Goal: Task Accomplishment & Management: Complete application form

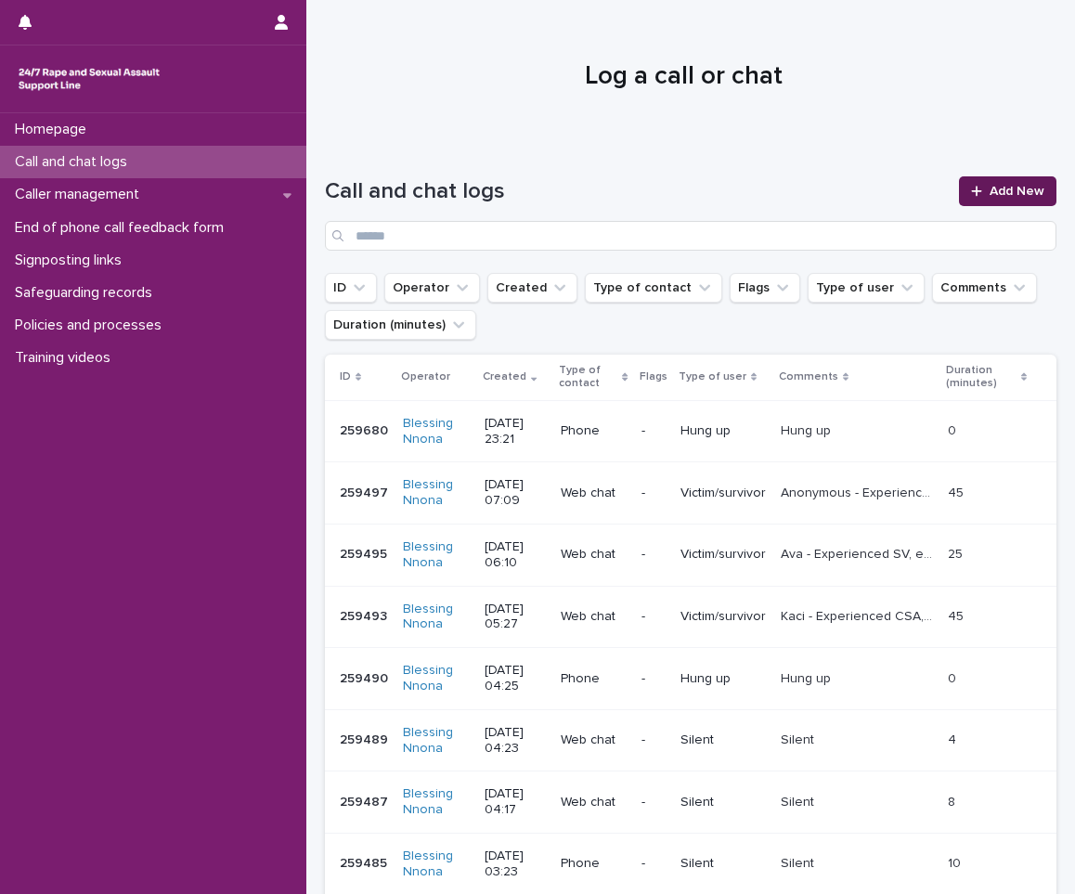
click at [1025, 184] on link "Add New" at bounding box center [1007, 191] width 97 height 30
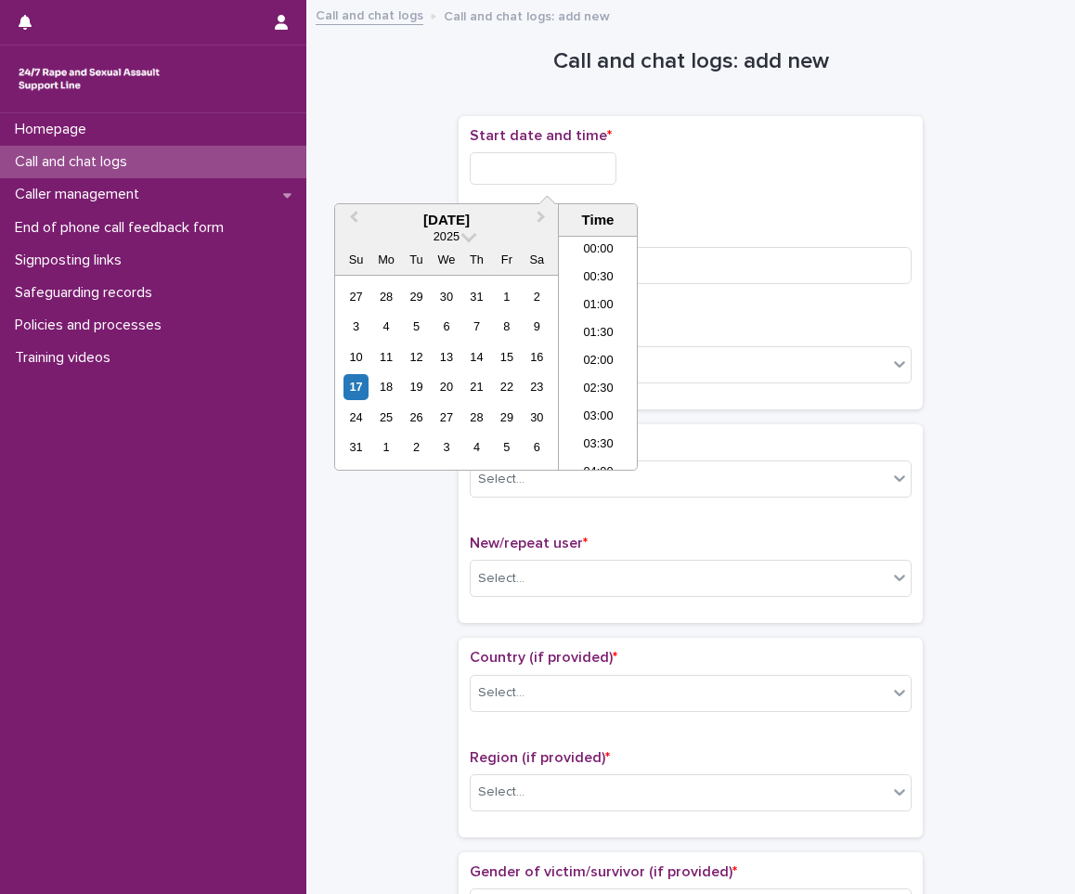
click at [497, 167] on input "text" at bounding box center [543, 168] width 147 height 32
click at [363, 384] on div "17" at bounding box center [356, 386] width 25 height 25
click at [533, 354] on div "16" at bounding box center [537, 356] width 25 height 25
click at [594, 416] on li "23:00" at bounding box center [598, 428] width 79 height 28
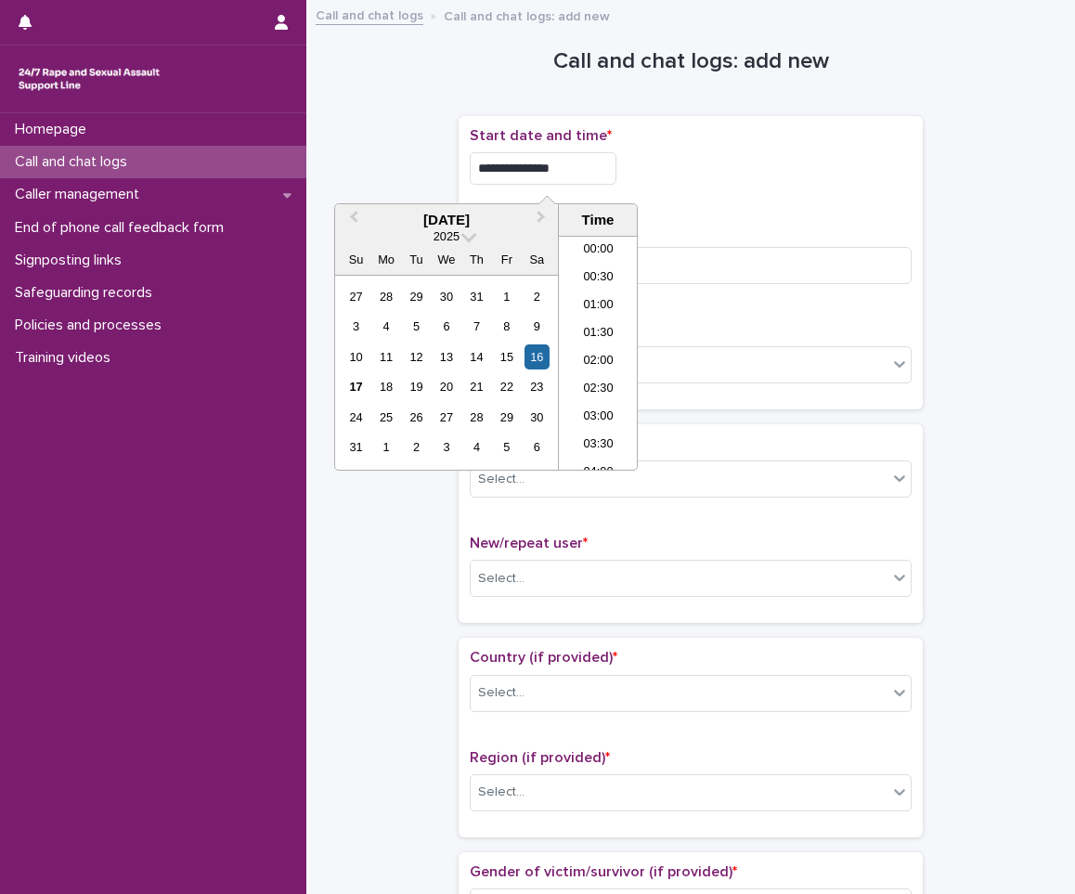
click at [564, 161] on input "**********" at bounding box center [543, 168] width 147 height 32
type input "**********"
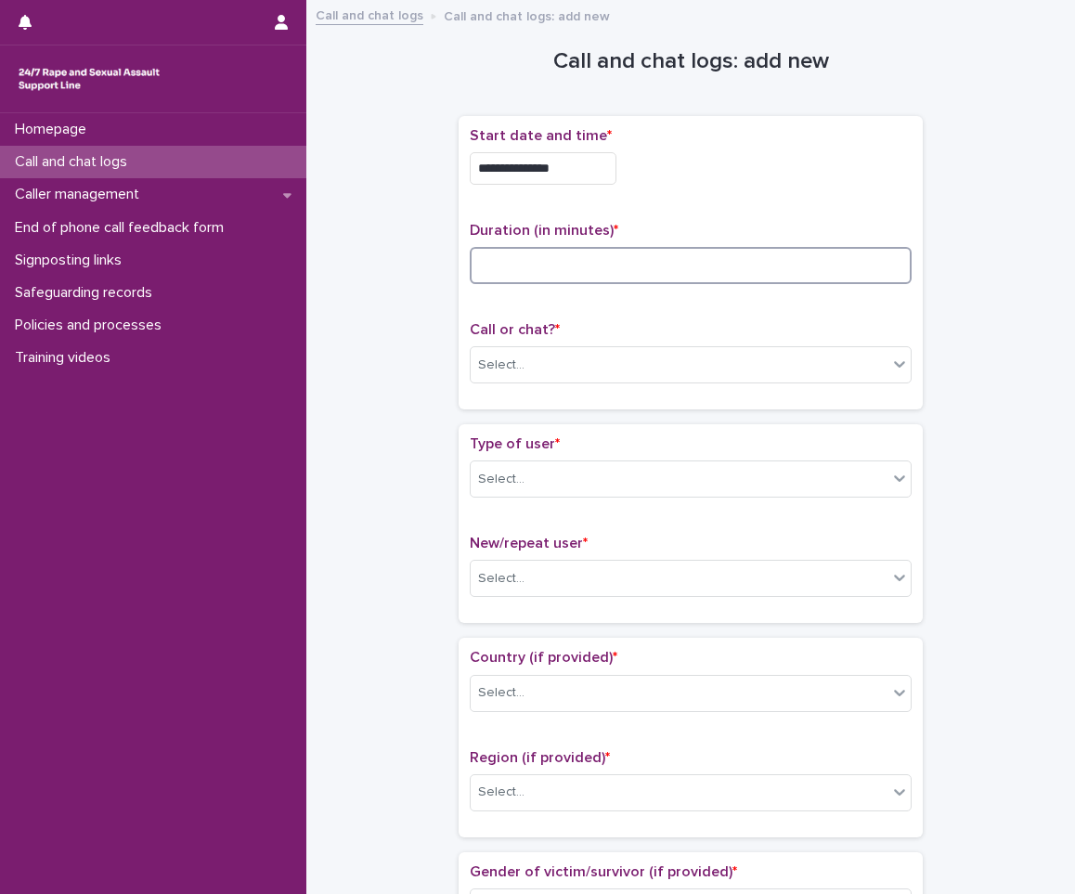
click at [655, 259] on input at bounding box center [691, 265] width 442 height 37
type input "**"
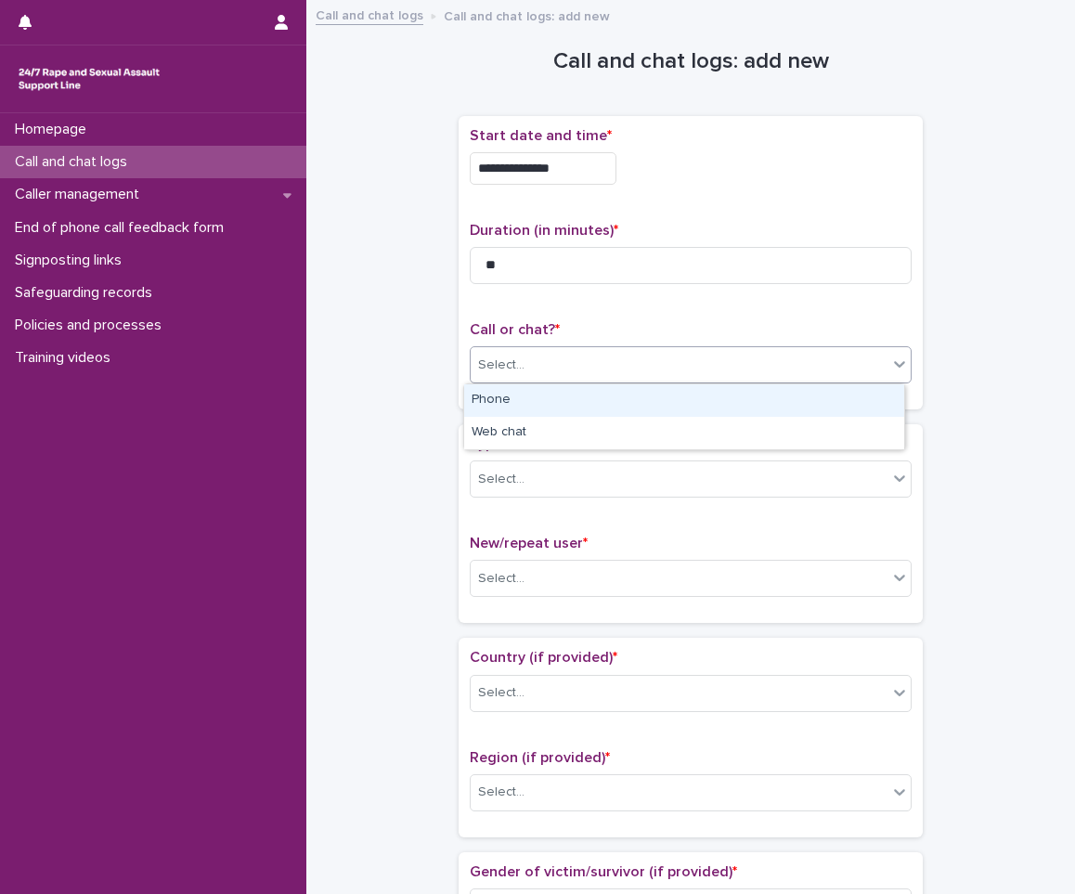
click at [715, 362] on div "Select..." at bounding box center [679, 365] width 417 height 31
click at [681, 400] on div "Phone" at bounding box center [684, 400] width 440 height 32
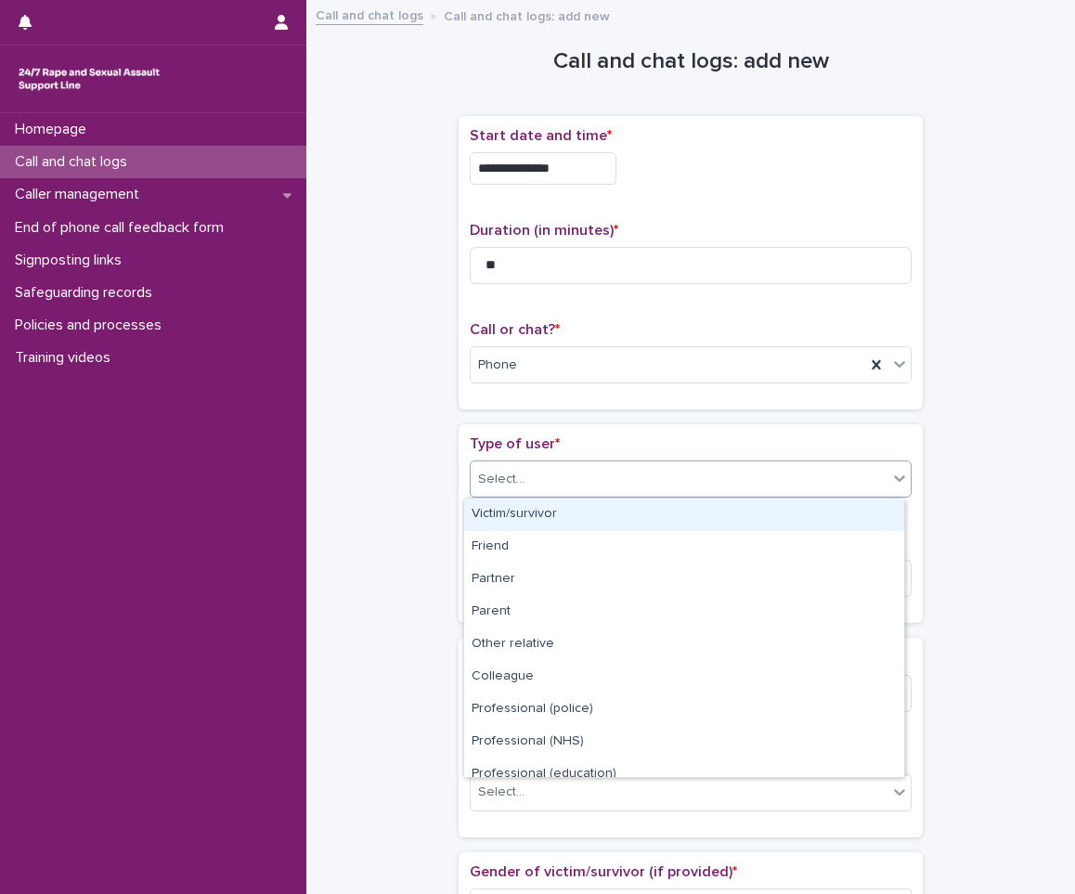
click at [571, 479] on div "Select..." at bounding box center [679, 479] width 417 height 31
click at [539, 514] on div "Victim/survivor" at bounding box center [684, 515] width 440 height 32
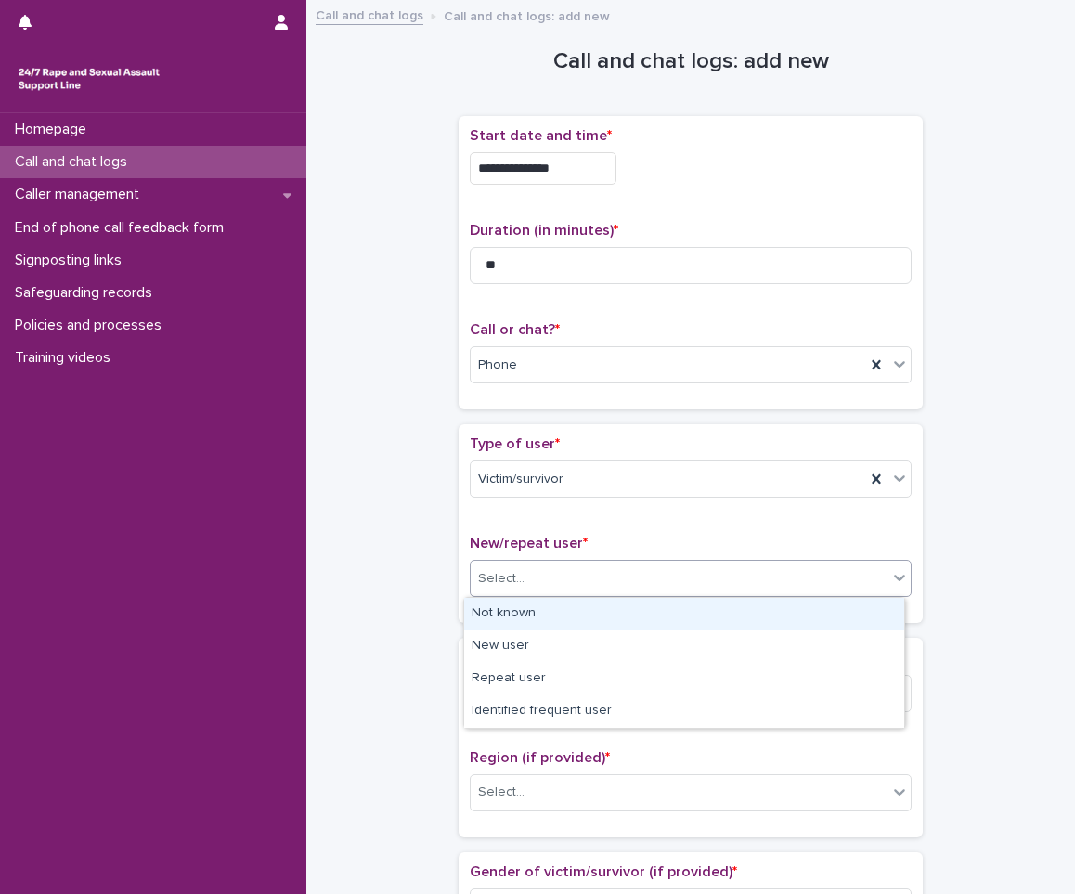
click at [552, 584] on div "Select..." at bounding box center [679, 579] width 417 height 31
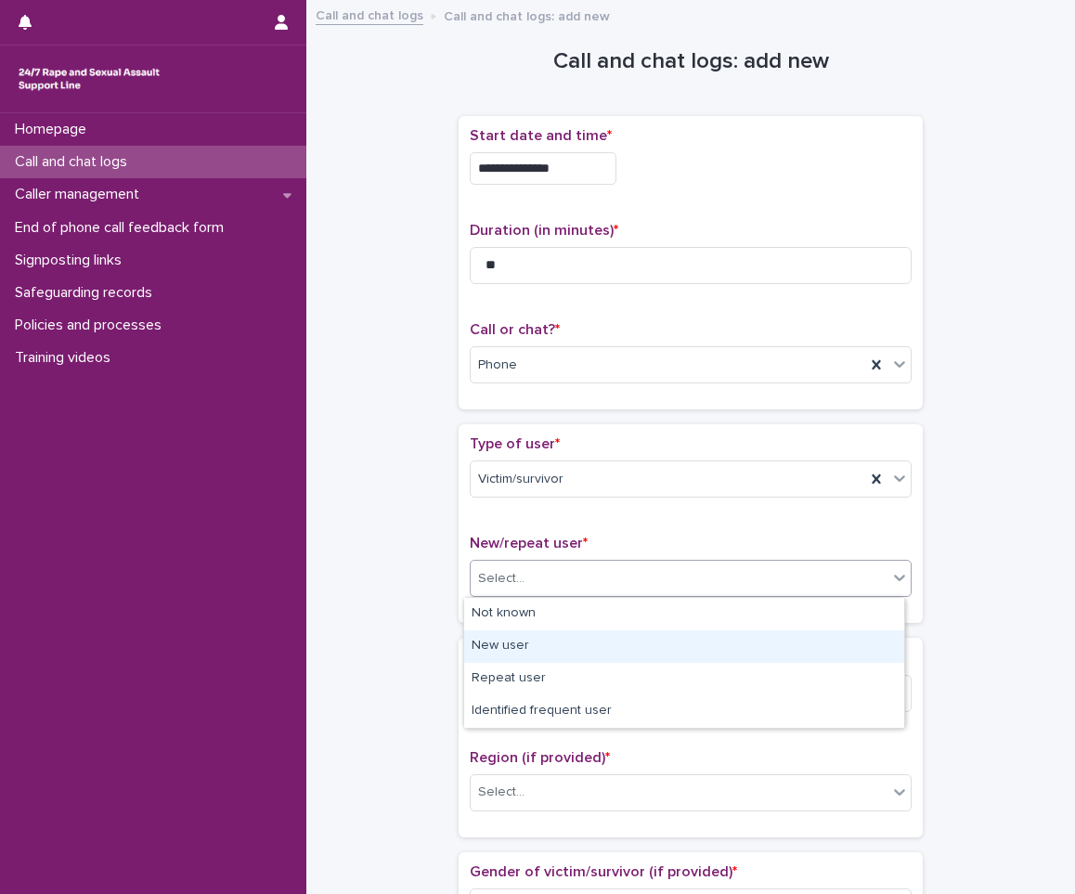
click at [524, 644] on div "New user" at bounding box center [684, 646] width 440 height 32
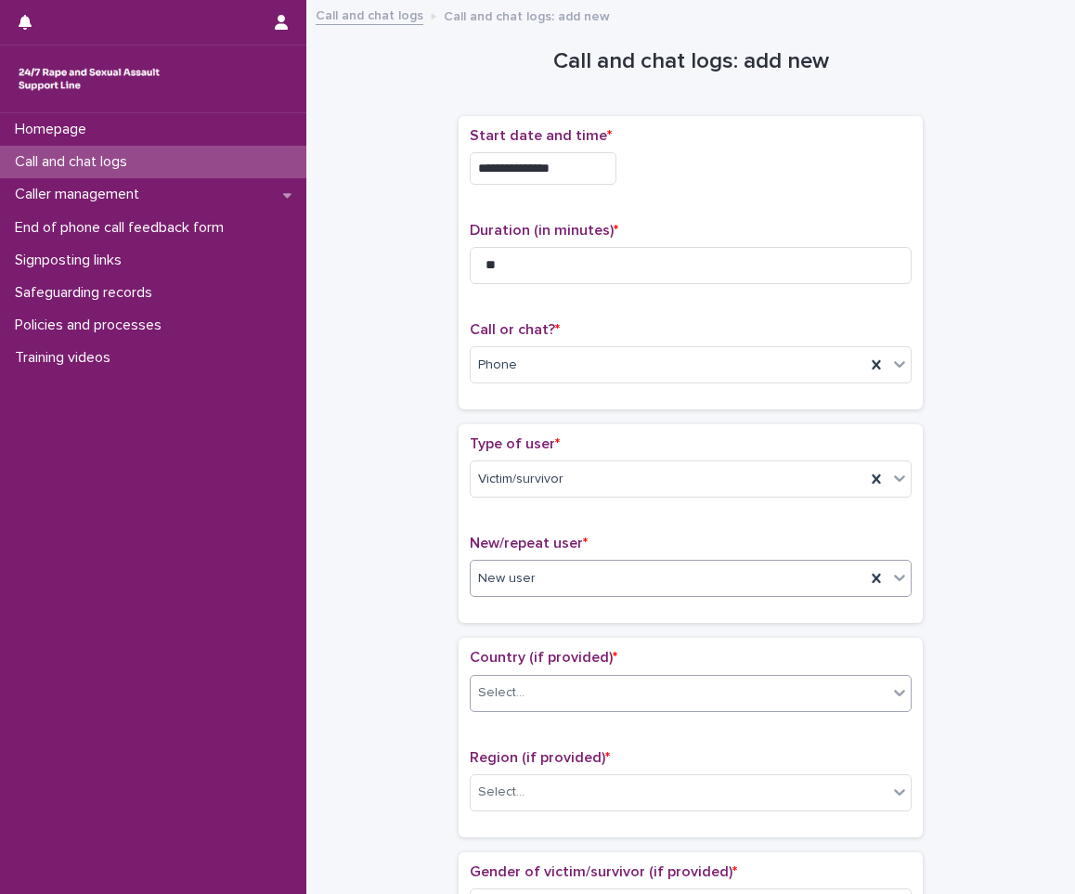
click at [488, 701] on div "Select..." at bounding box center [501, 692] width 46 height 19
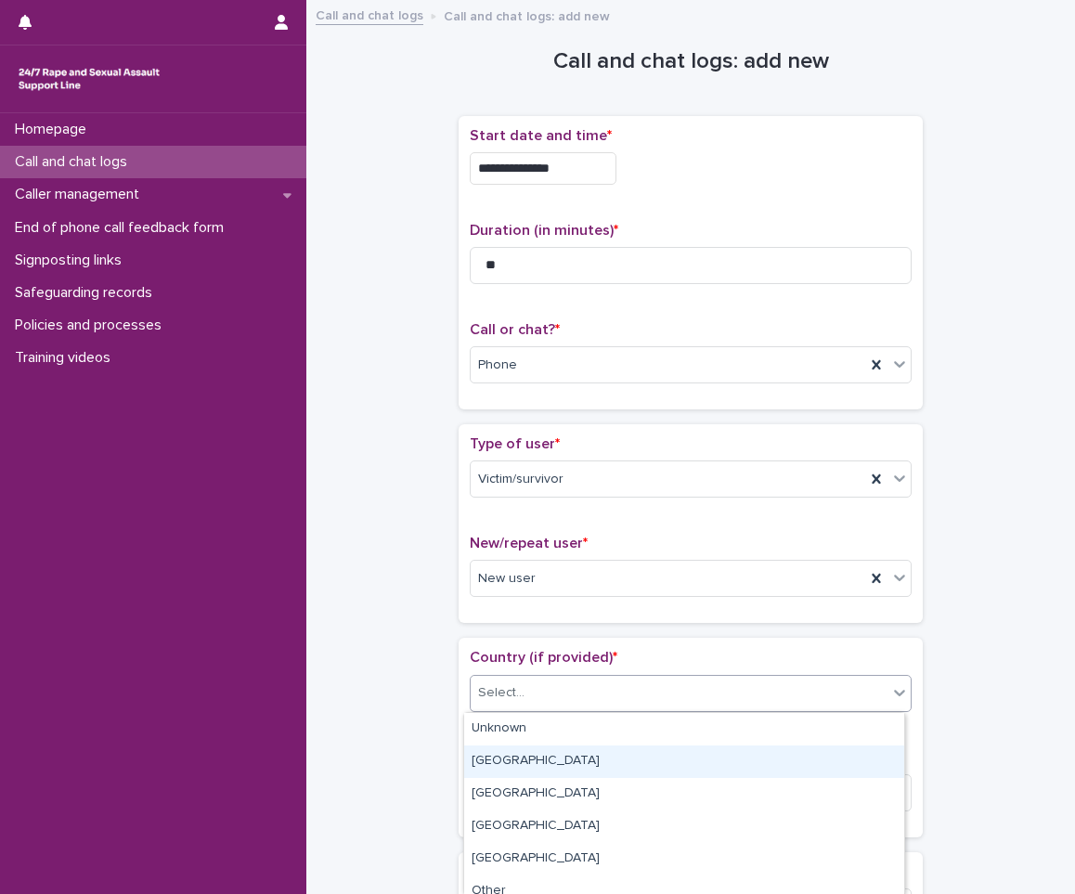
click at [489, 758] on div "[GEOGRAPHIC_DATA]" at bounding box center [684, 762] width 440 height 32
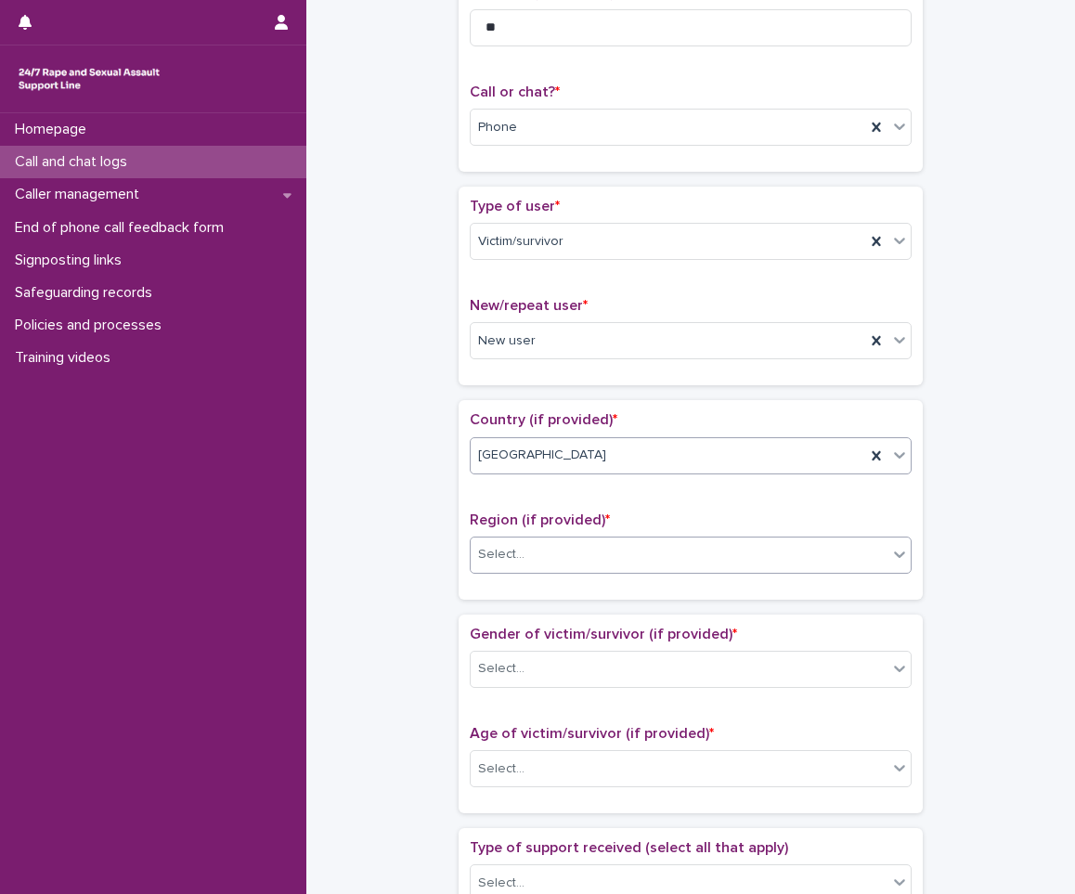
scroll to position [279, 0]
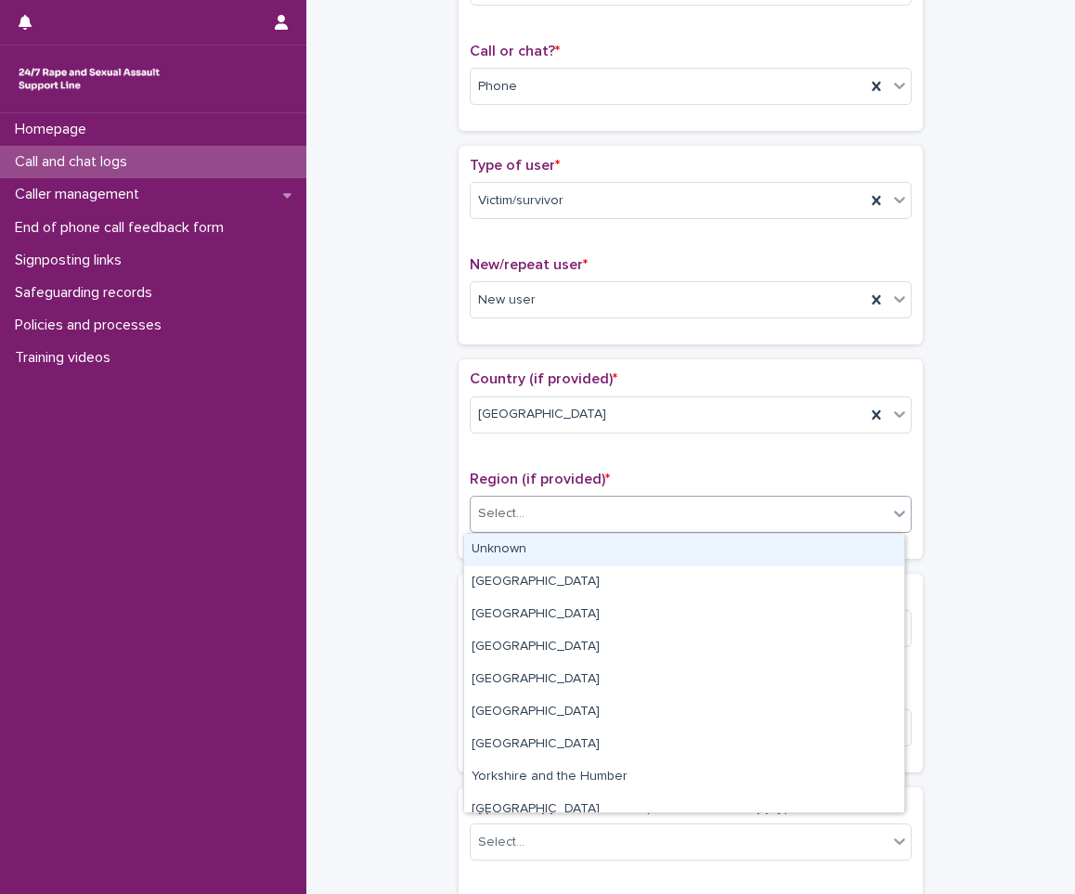
click at [546, 496] on div "Select..." at bounding box center [691, 514] width 442 height 37
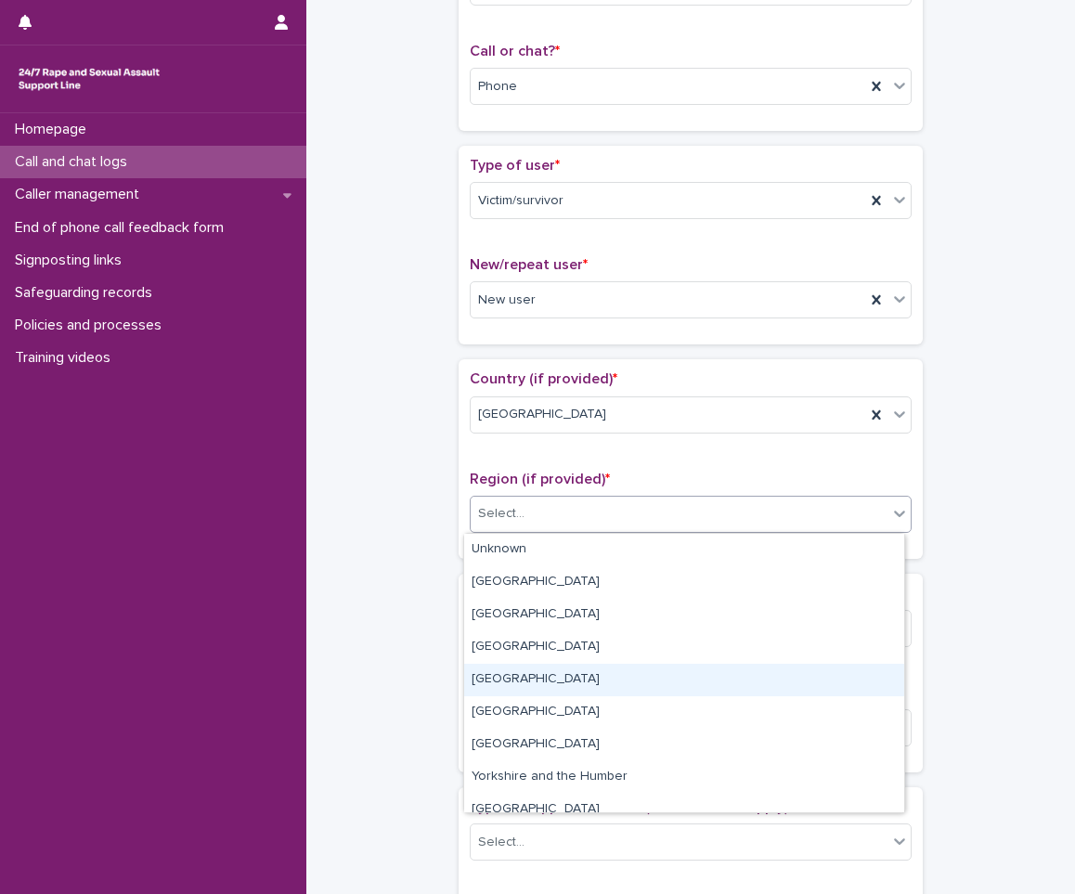
click at [488, 688] on div "[GEOGRAPHIC_DATA]" at bounding box center [684, 680] width 440 height 32
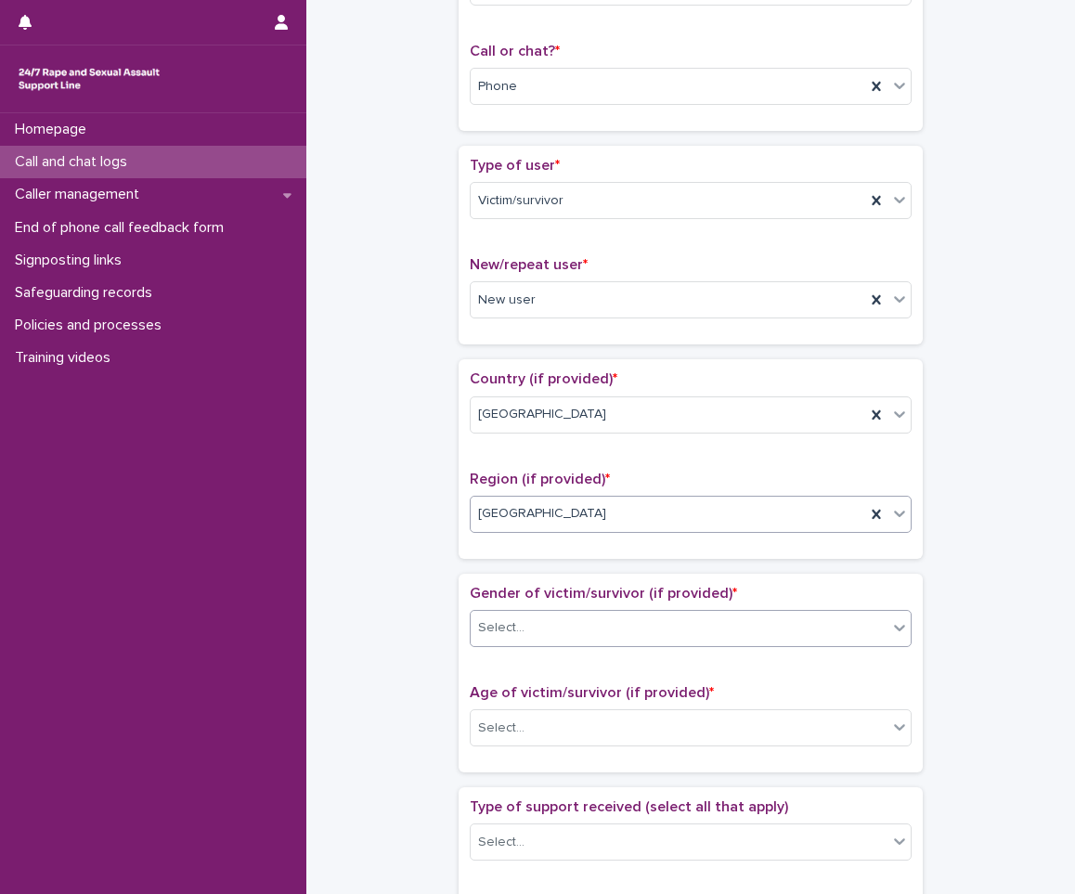
click at [542, 634] on div "Select..." at bounding box center [679, 628] width 417 height 31
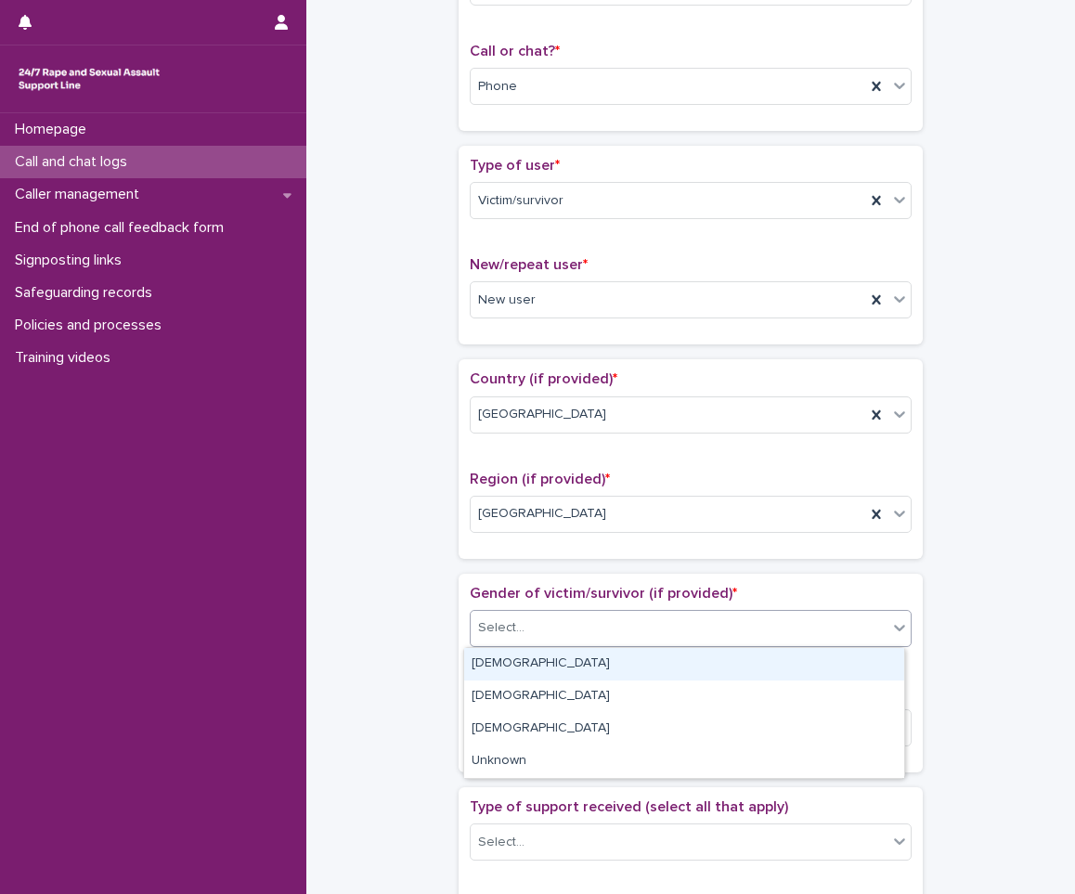
click at [517, 659] on div "[DEMOGRAPHIC_DATA]" at bounding box center [684, 664] width 440 height 32
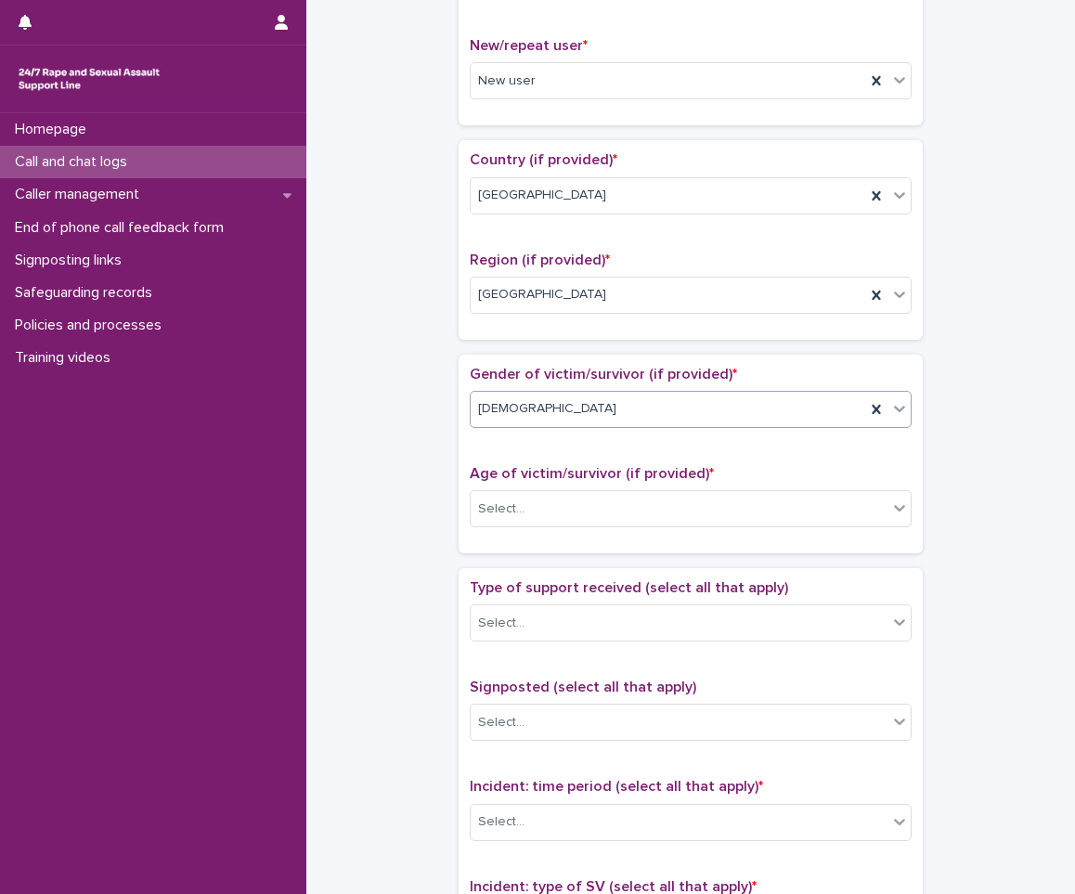
scroll to position [557, 0]
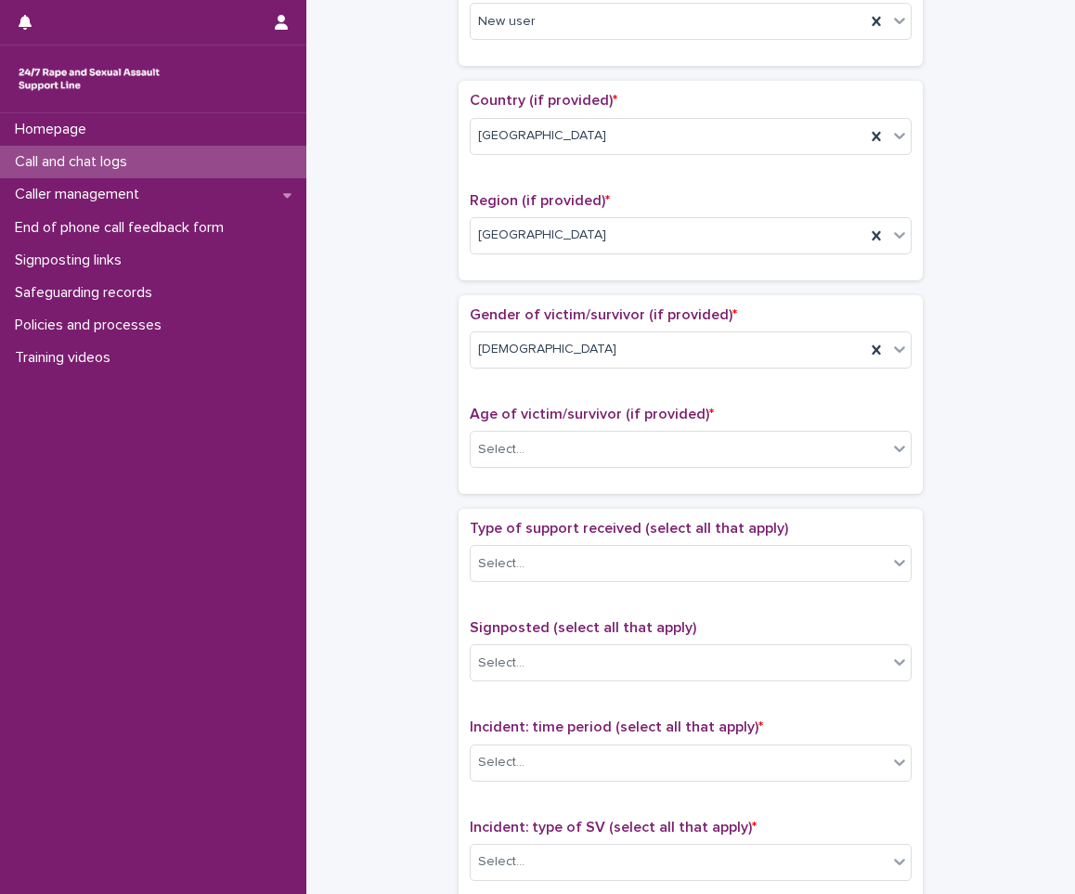
click at [628, 428] on div "Age of victim/survivor (if provided) * Select..." at bounding box center [691, 444] width 442 height 77
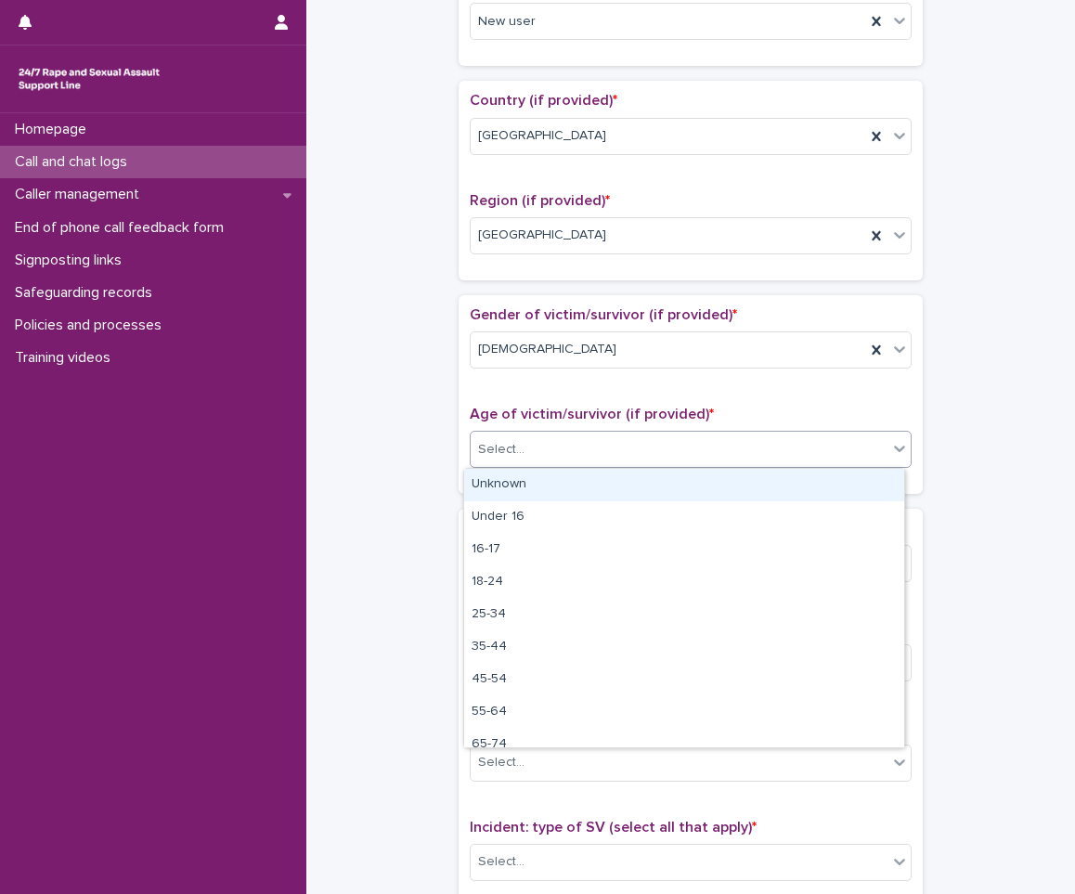
click at [619, 436] on div "Select..." at bounding box center [679, 450] width 417 height 31
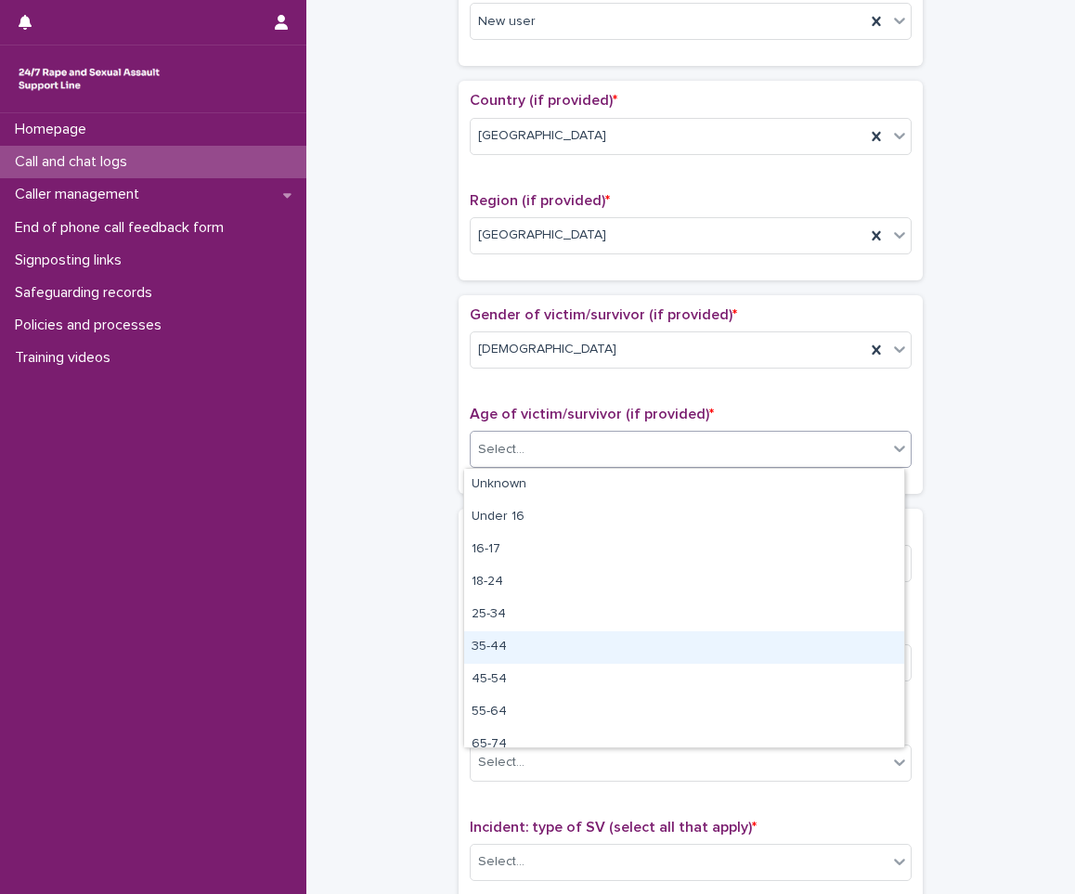
scroll to position [46, 0]
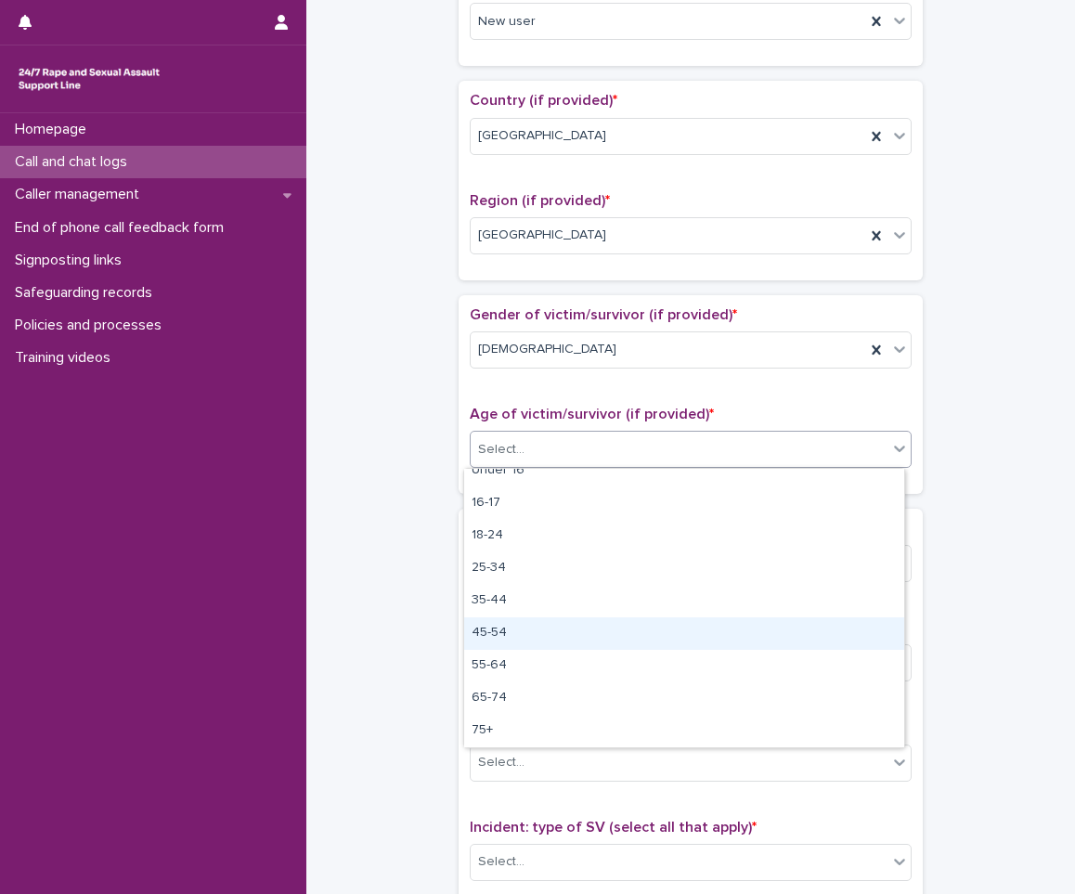
click at [529, 630] on div "45-54" at bounding box center [684, 633] width 440 height 32
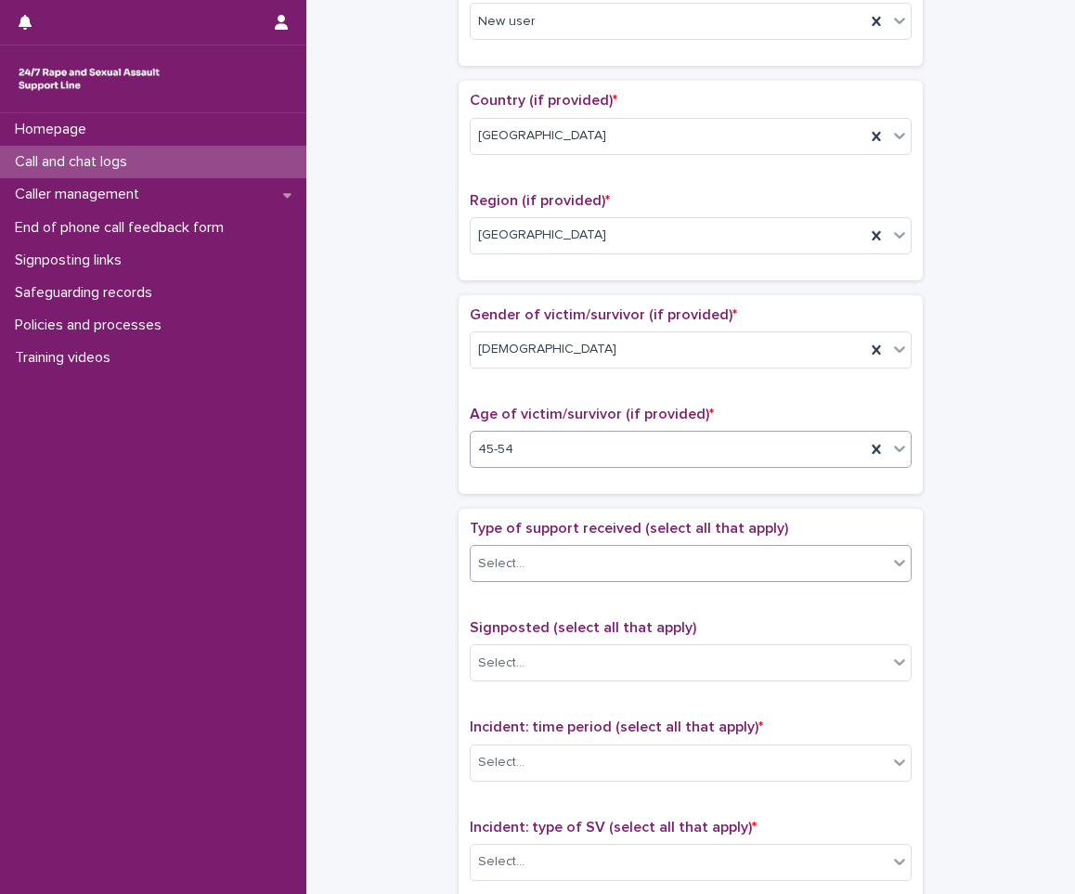
click at [579, 563] on div "Select..." at bounding box center [679, 564] width 417 height 31
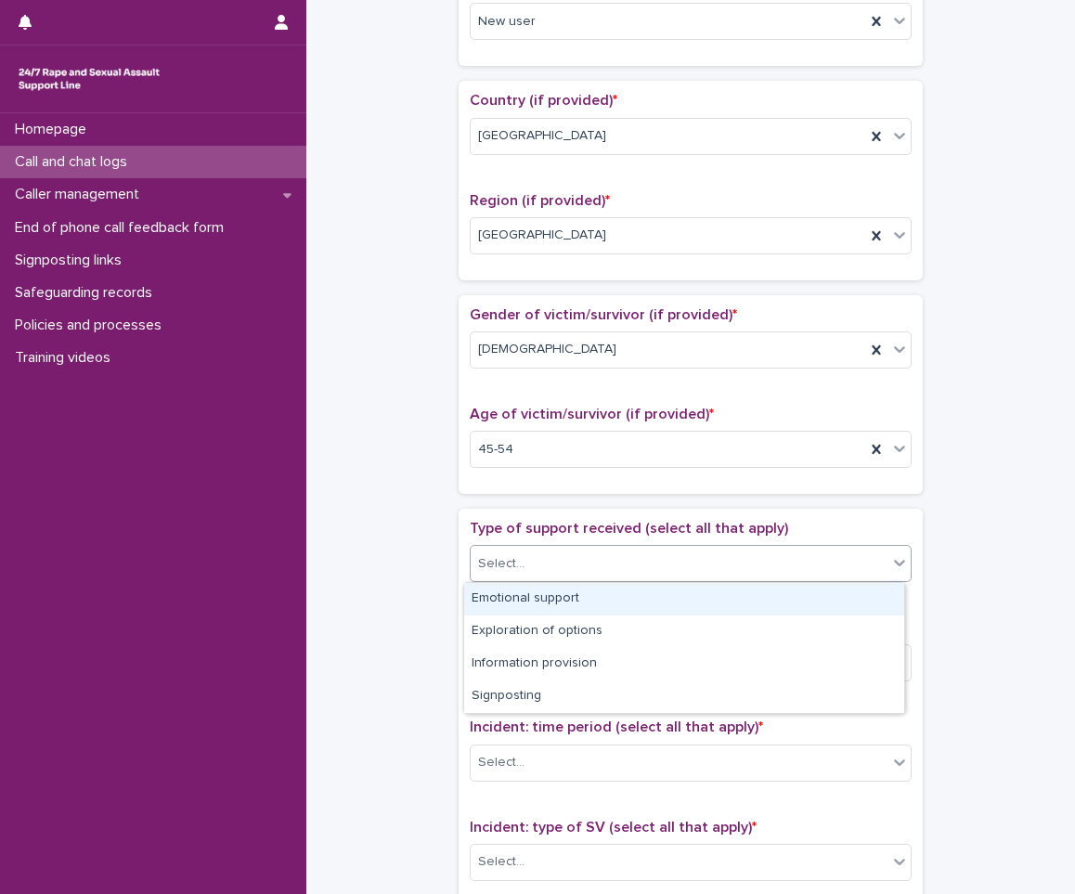
click at [521, 602] on div "Emotional support" at bounding box center [684, 599] width 440 height 32
click at [891, 554] on icon at bounding box center [899, 562] width 19 height 19
click at [759, 600] on div "Exploration of options" at bounding box center [684, 599] width 440 height 32
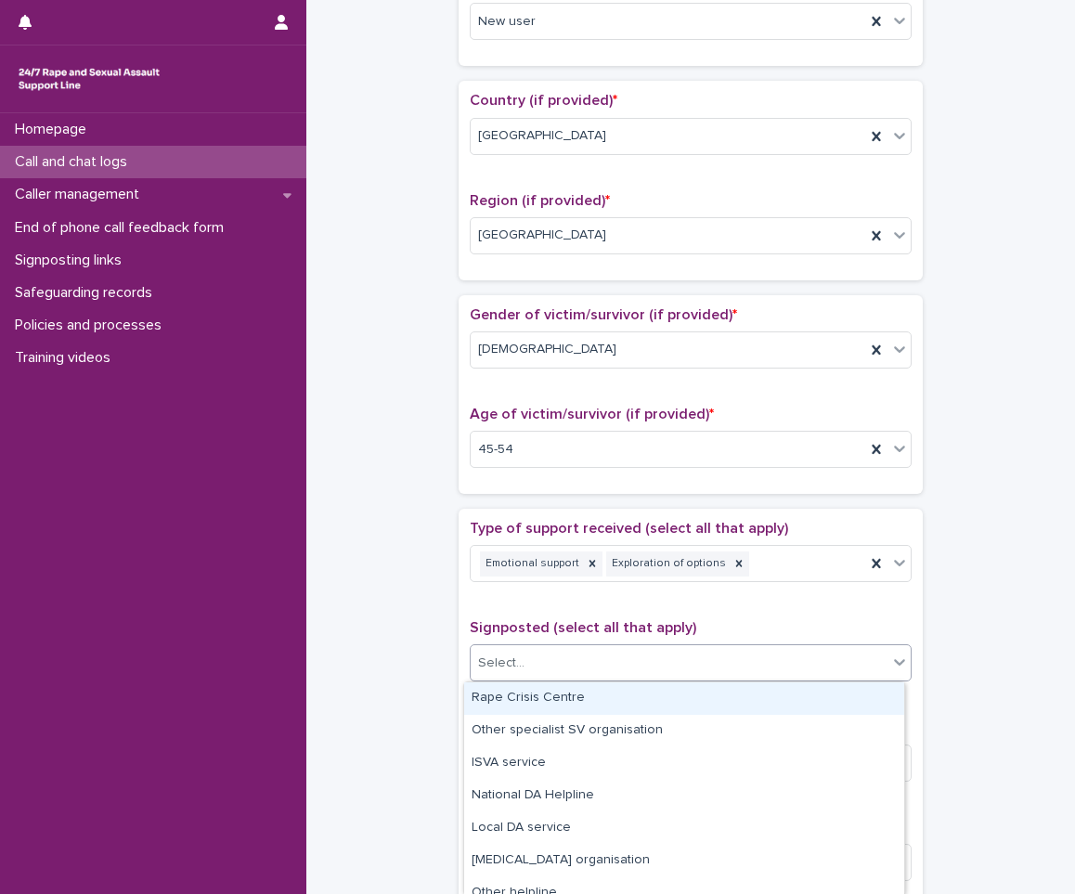
click at [602, 653] on div "Select..." at bounding box center [679, 663] width 417 height 31
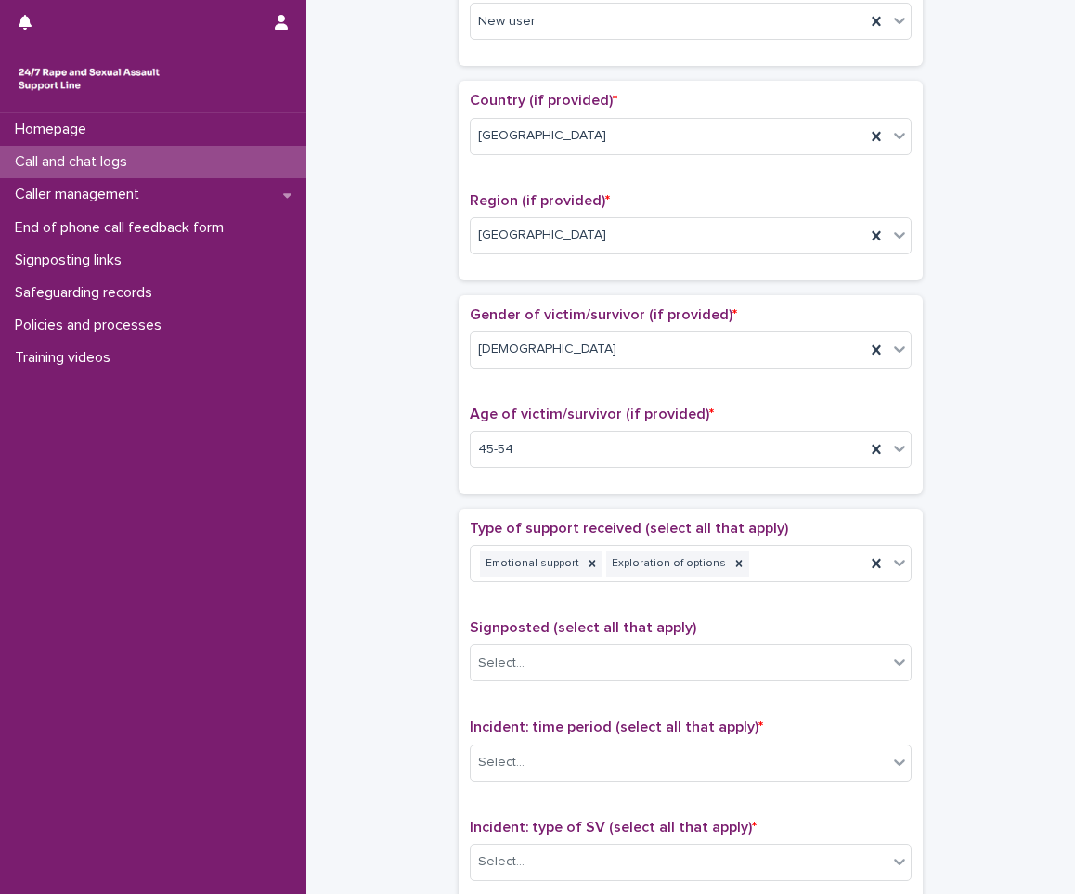
click at [361, 647] on div "**********" at bounding box center [691, 403] width 732 height 1899
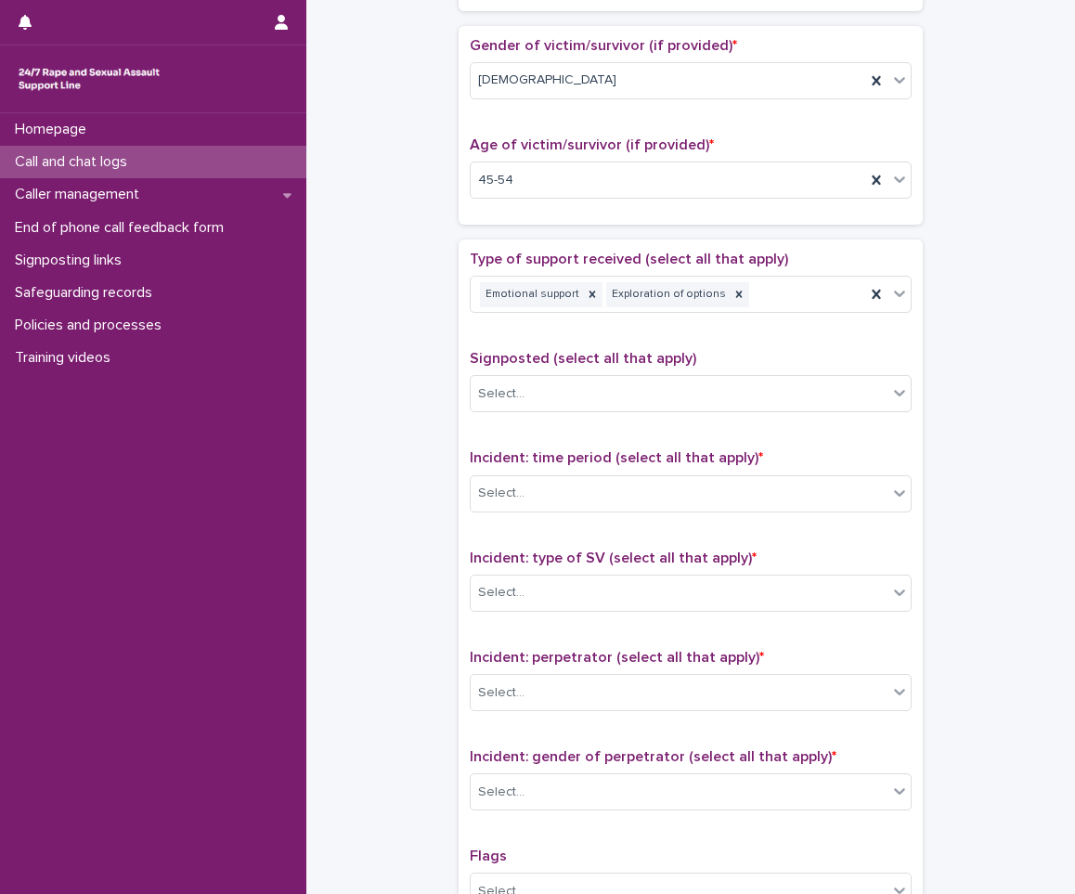
scroll to position [836, 0]
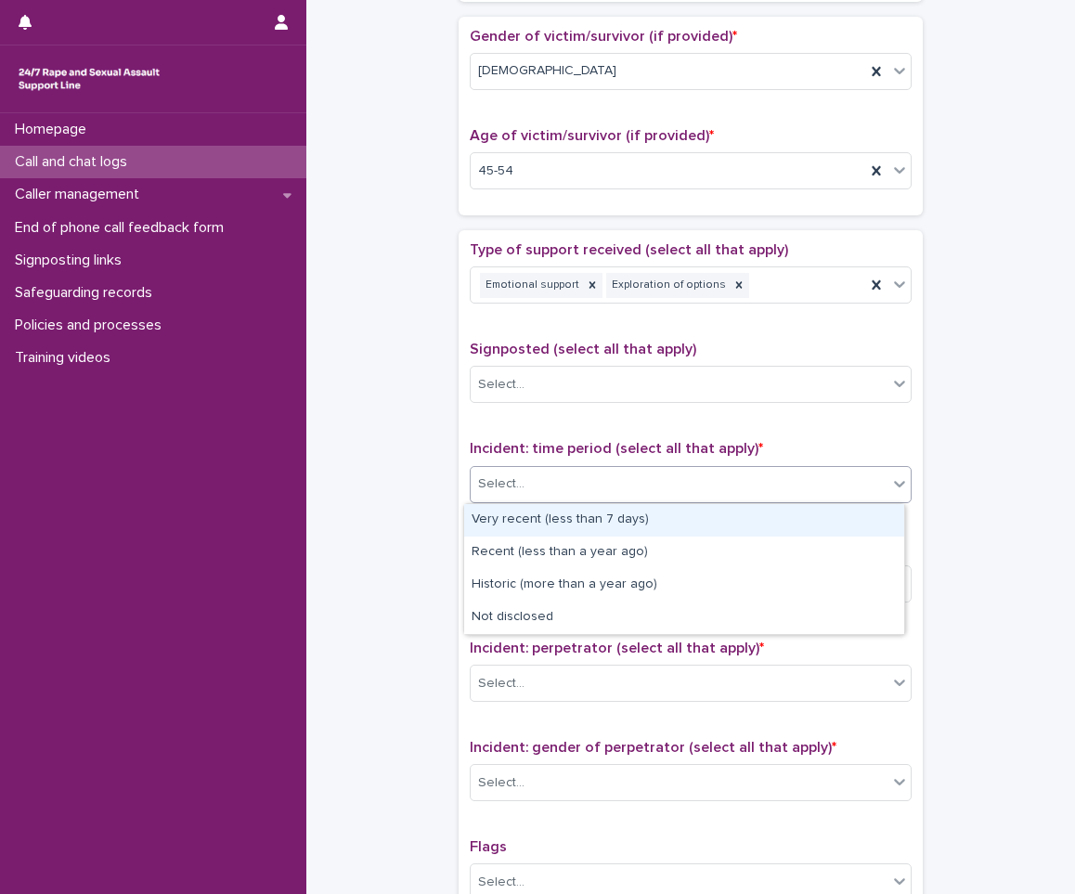
click at [583, 474] on div "Select..." at bounding box center [679, 484] width 417 height 31
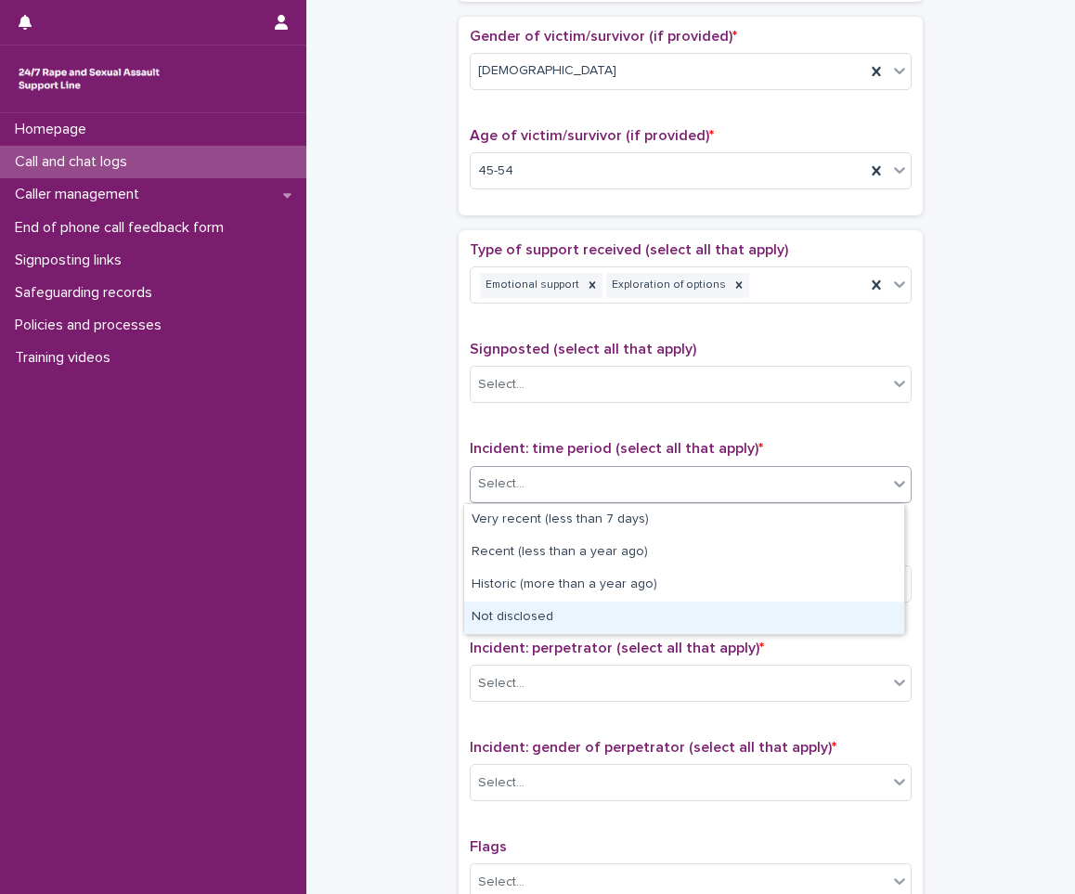
drag, startPoint x: 532, startPoint y: 567, endPoint x: 492, endPoint y: 616, distance: 62.6
click at [492, 616] on div "Not disclosed" at bounding box center [684, 618] width 440 height 32
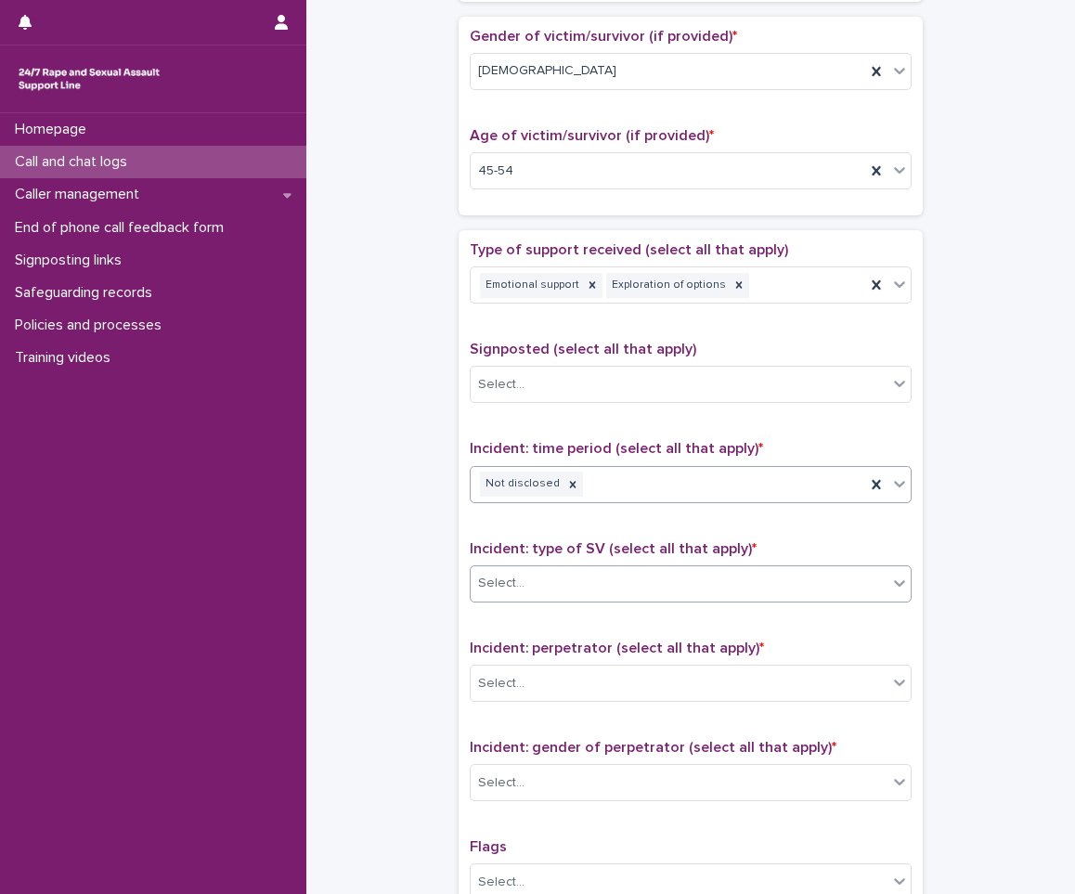
click at [549, 582] on div "Select..." at bounding box center [679, 583] width 417 height 31
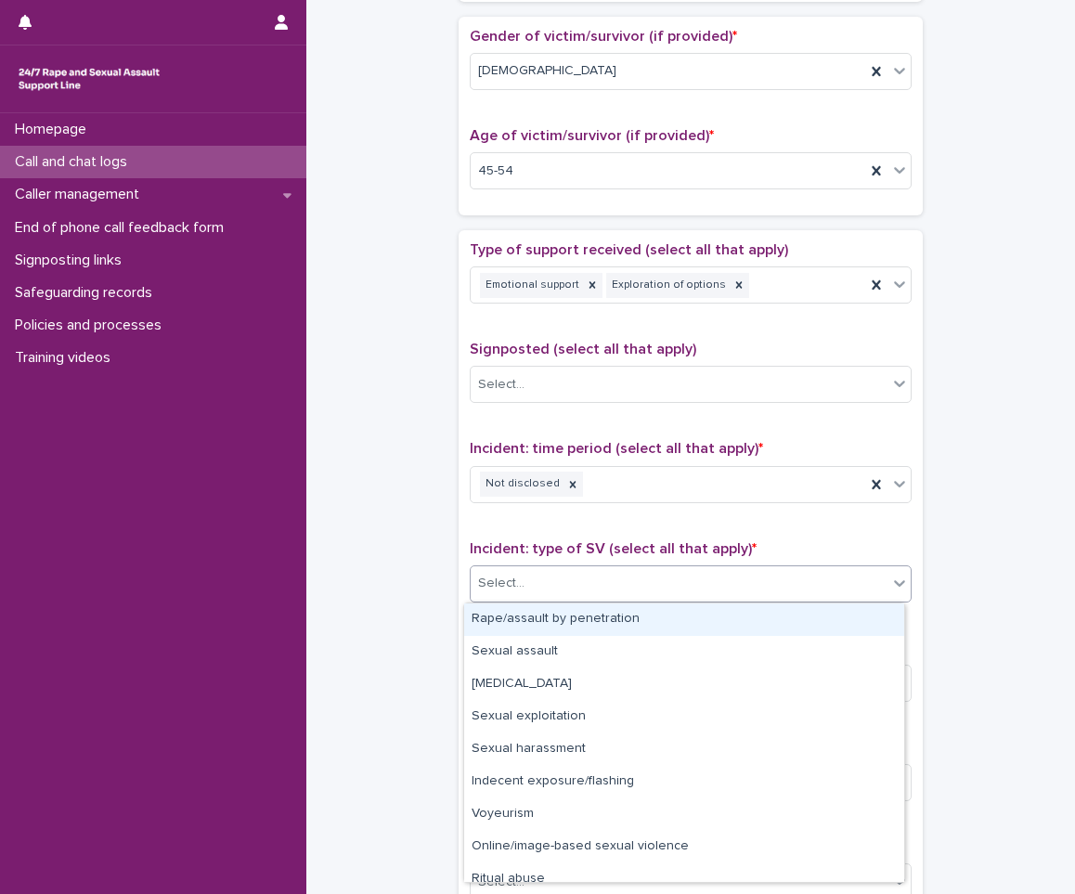
click at [501, 622] on div "Rape/assault by penetration" at bounding box center [684, 620] width 440 height 32
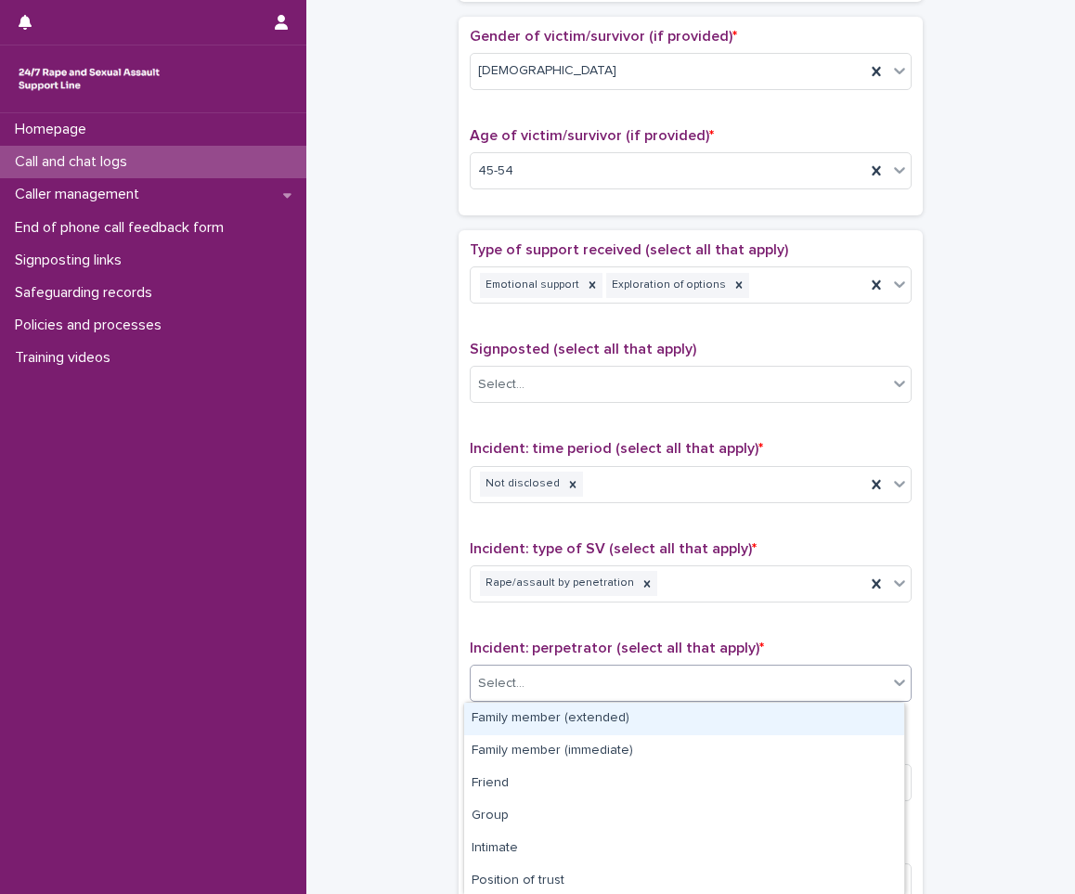
click at [506, 697] on div "Select..." at bounding box center [679, 684] width 417 height 31
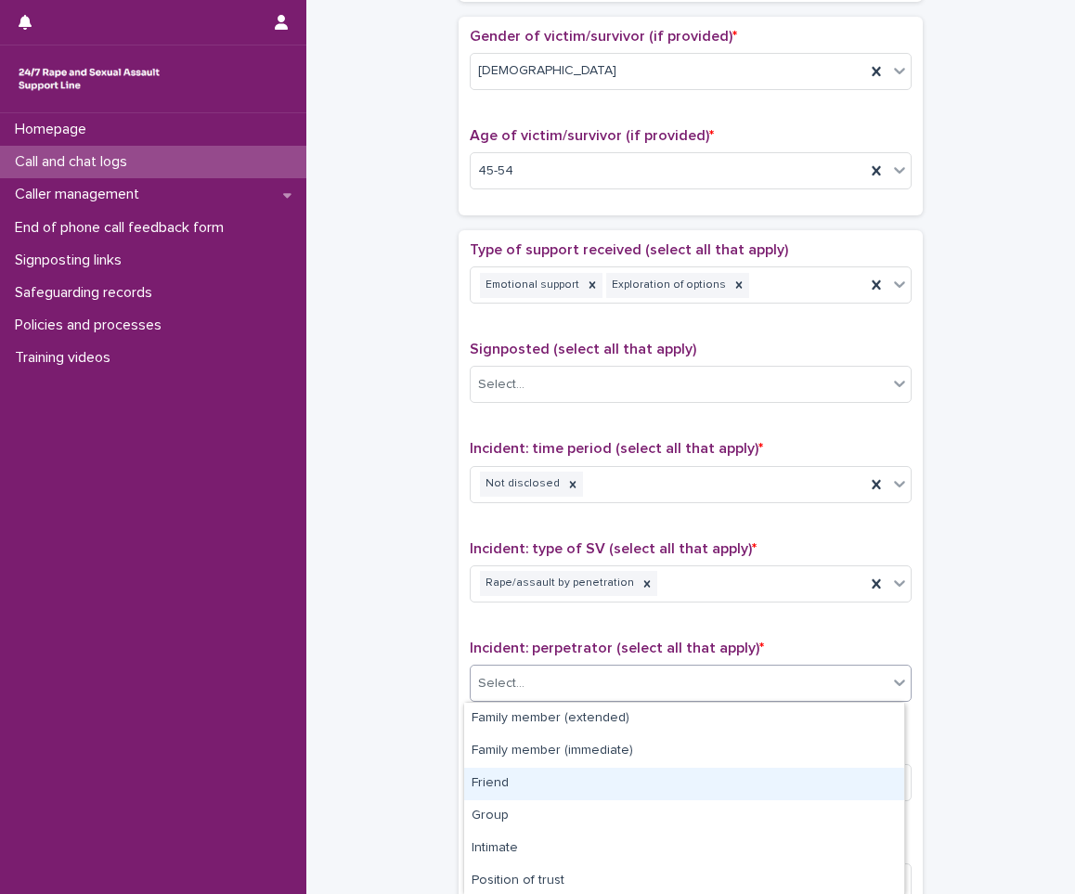
click at [500, 789] on div "Friend" at bounding box center [684, 784] width 440 height 32
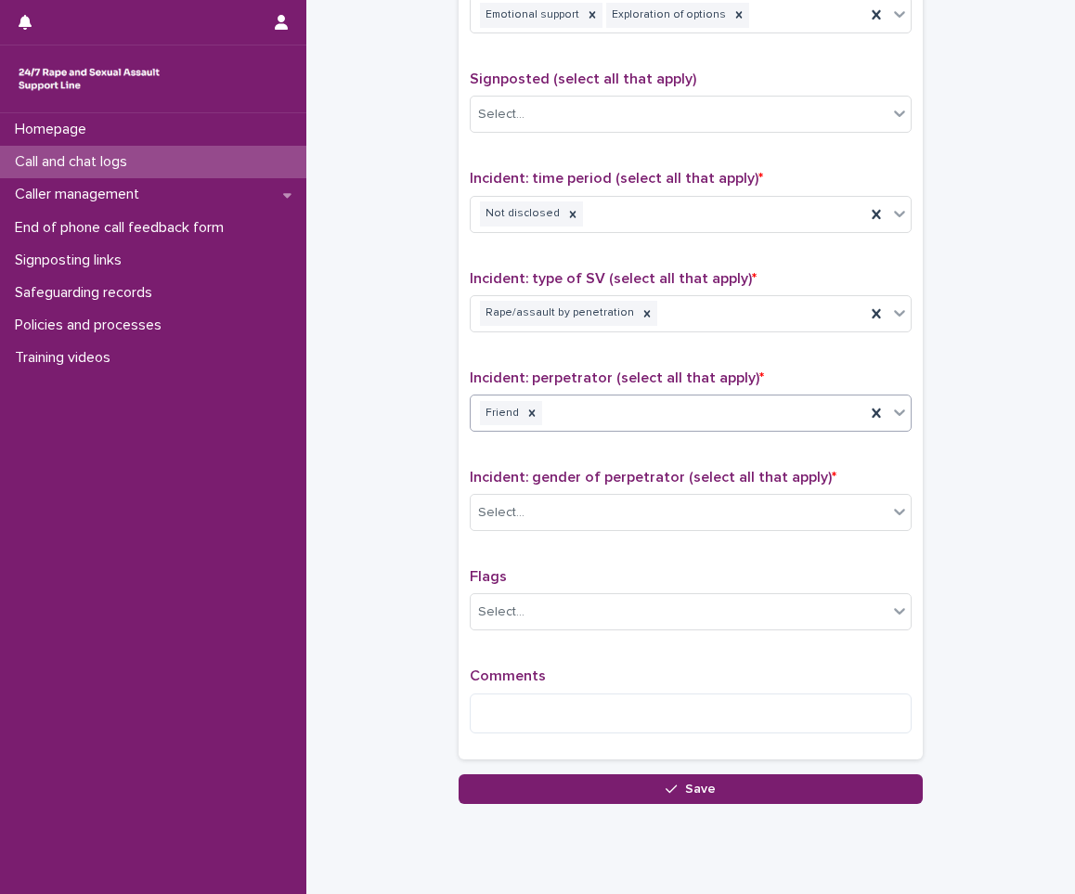
scroll to position [1114, 0]
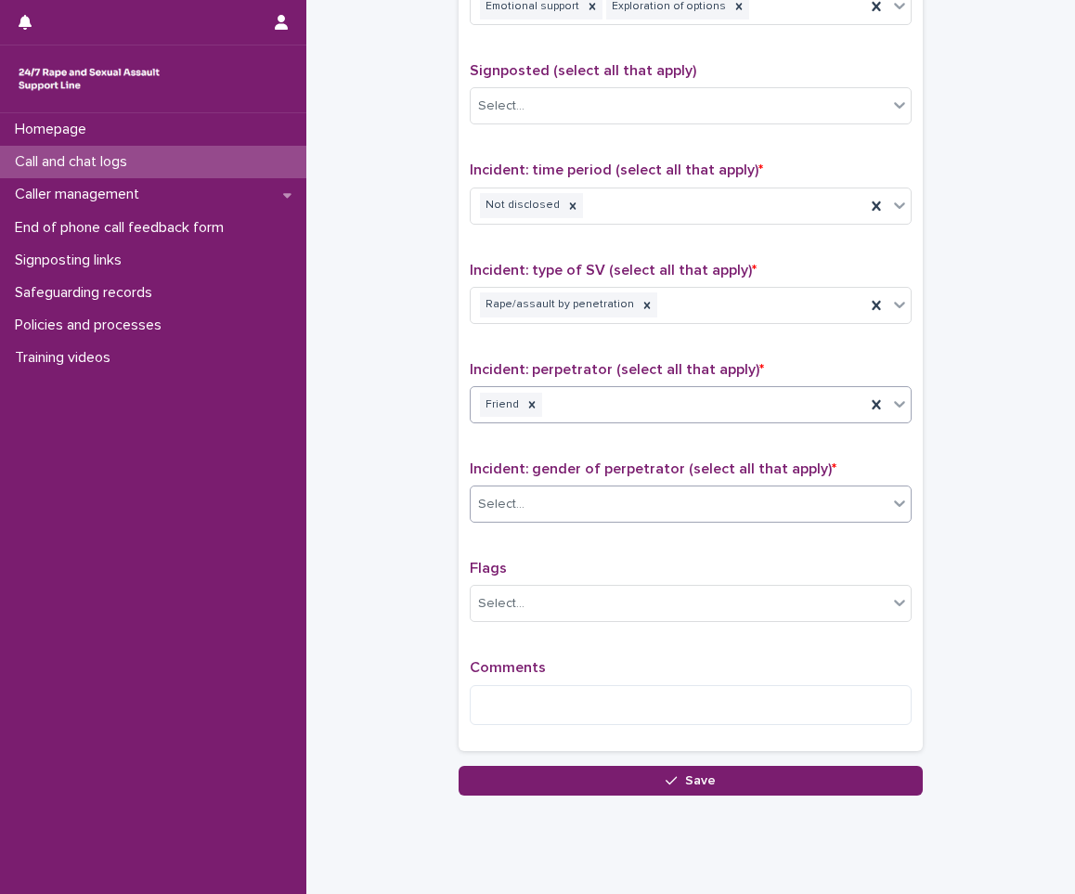
click at [572, 487] on div "Select..." at bounding box center [691, 504] width 442 height 37
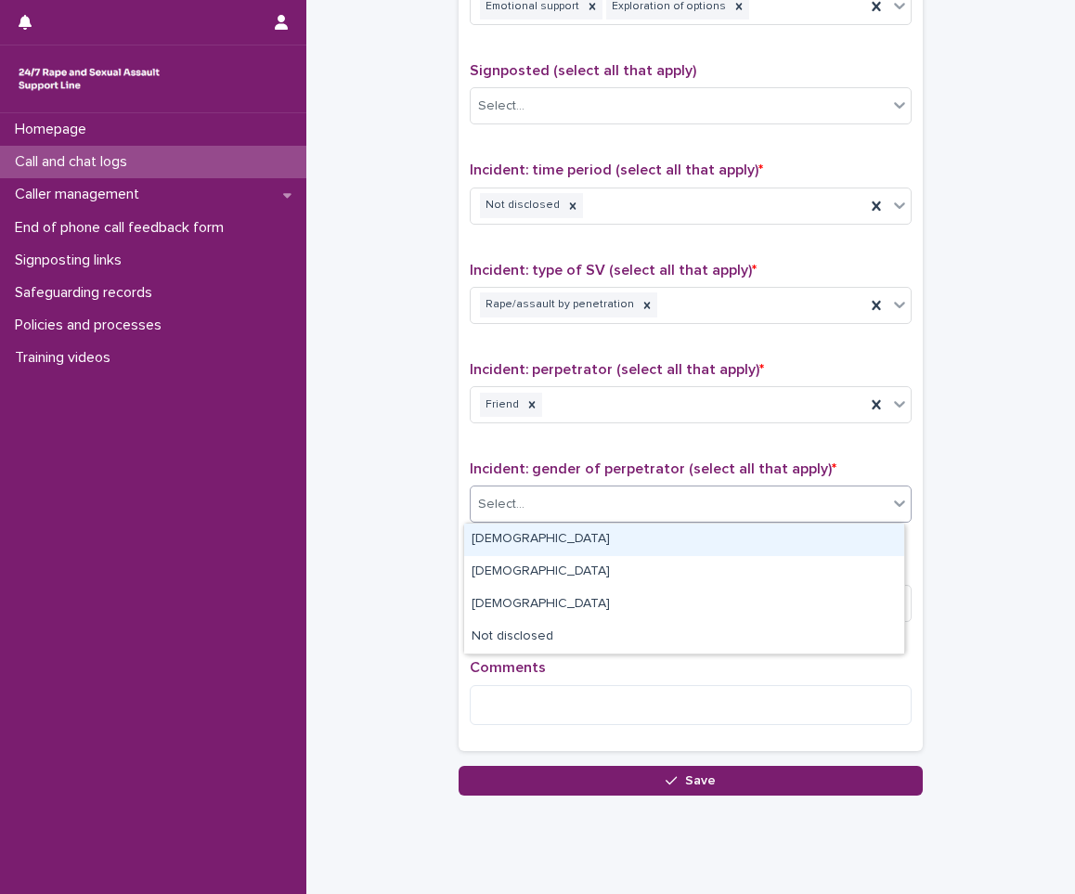
click at [512, 531] on div "[DEMOGRAPHIC_DATA]" at bounding box center [684, 540] width 440 height 32
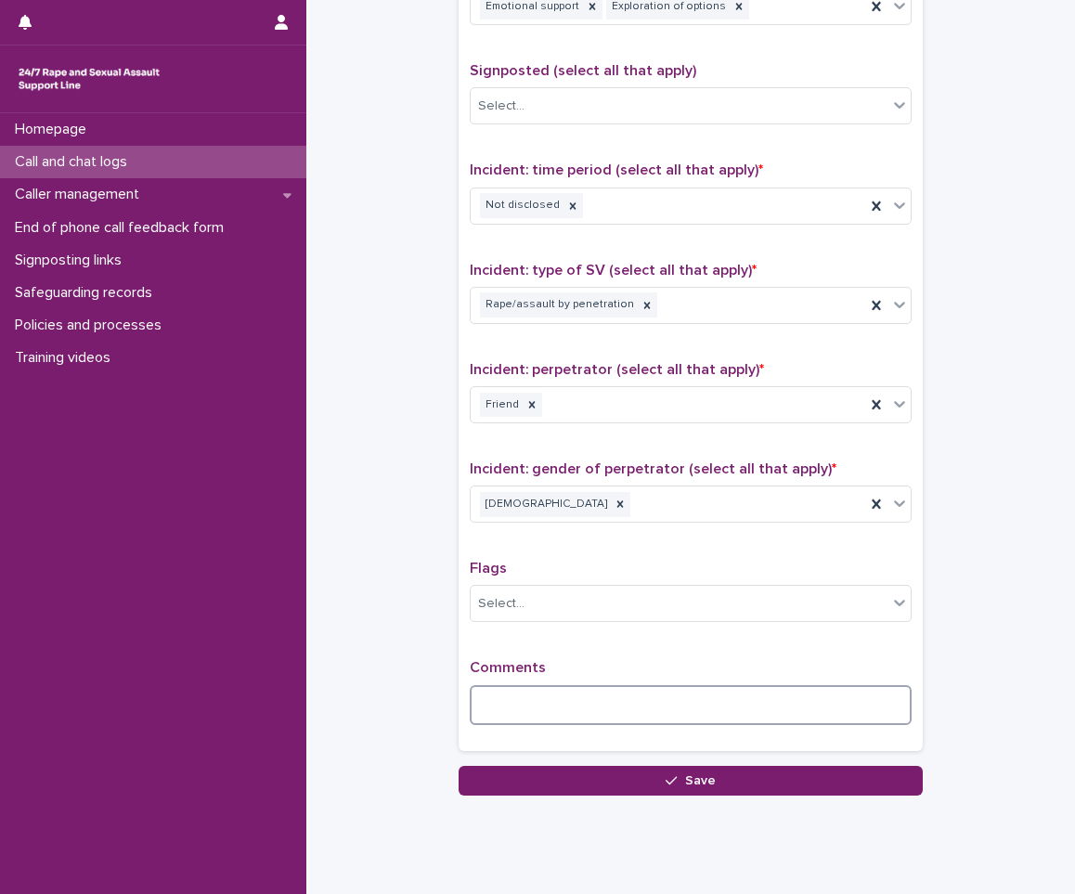
click at [525, 698] on textarea at bounding box center [691, 705] width 442 height 40
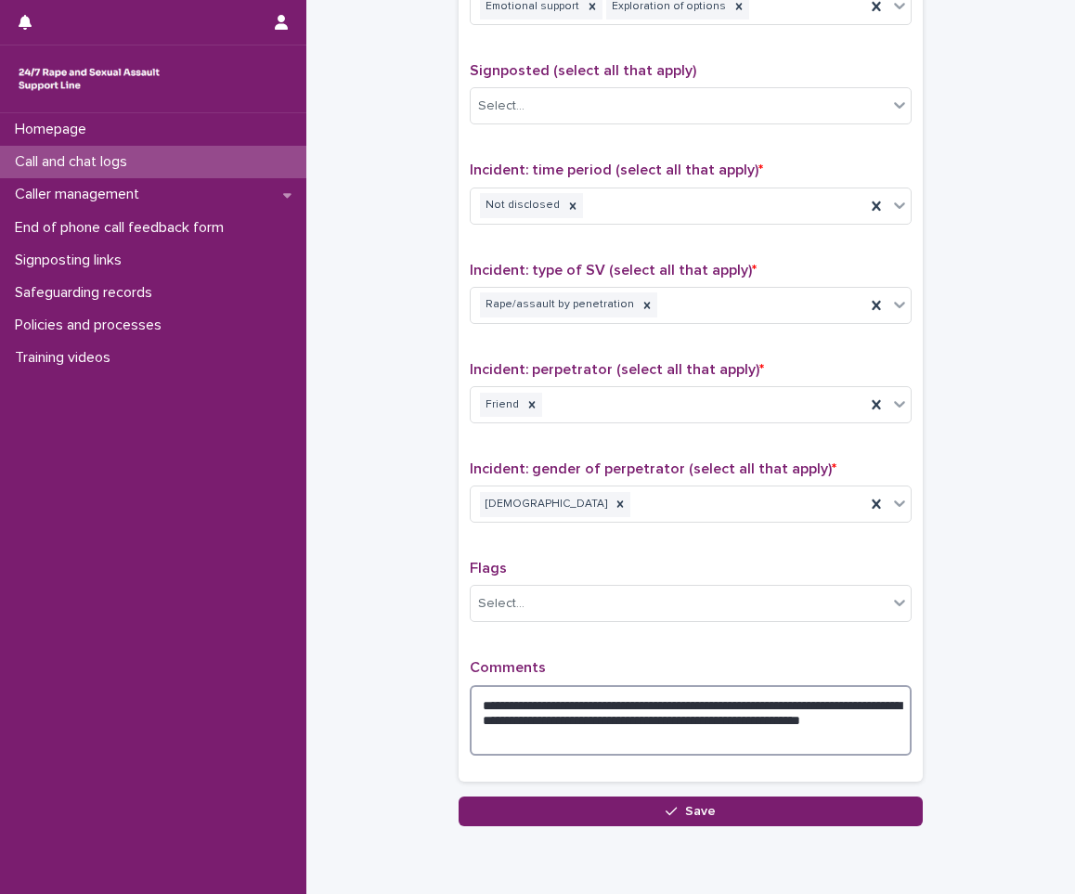
click at [774, 718] on textarea "**********" at bounding box center [691, 720] width 442 height 71
click at [663, 734] on textarea "**********" at bounding box center [691, 720] width 442 height 71
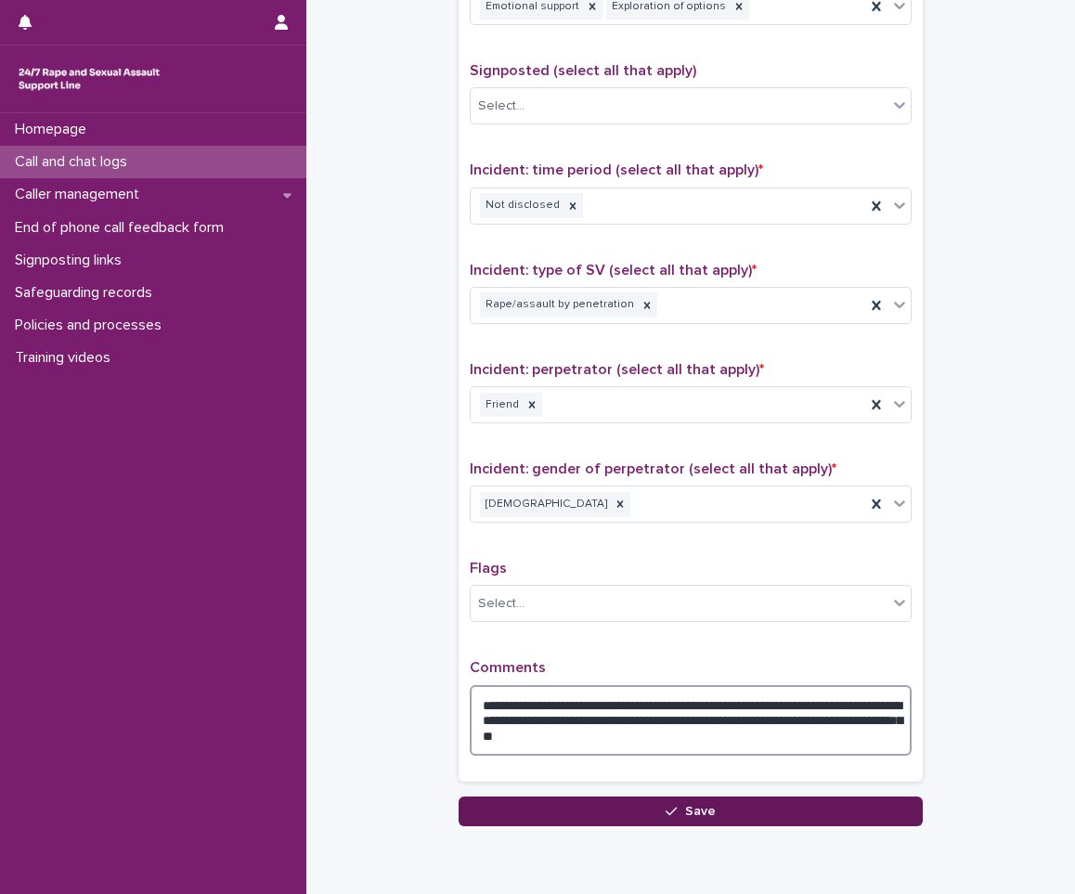
type textarea "**********"
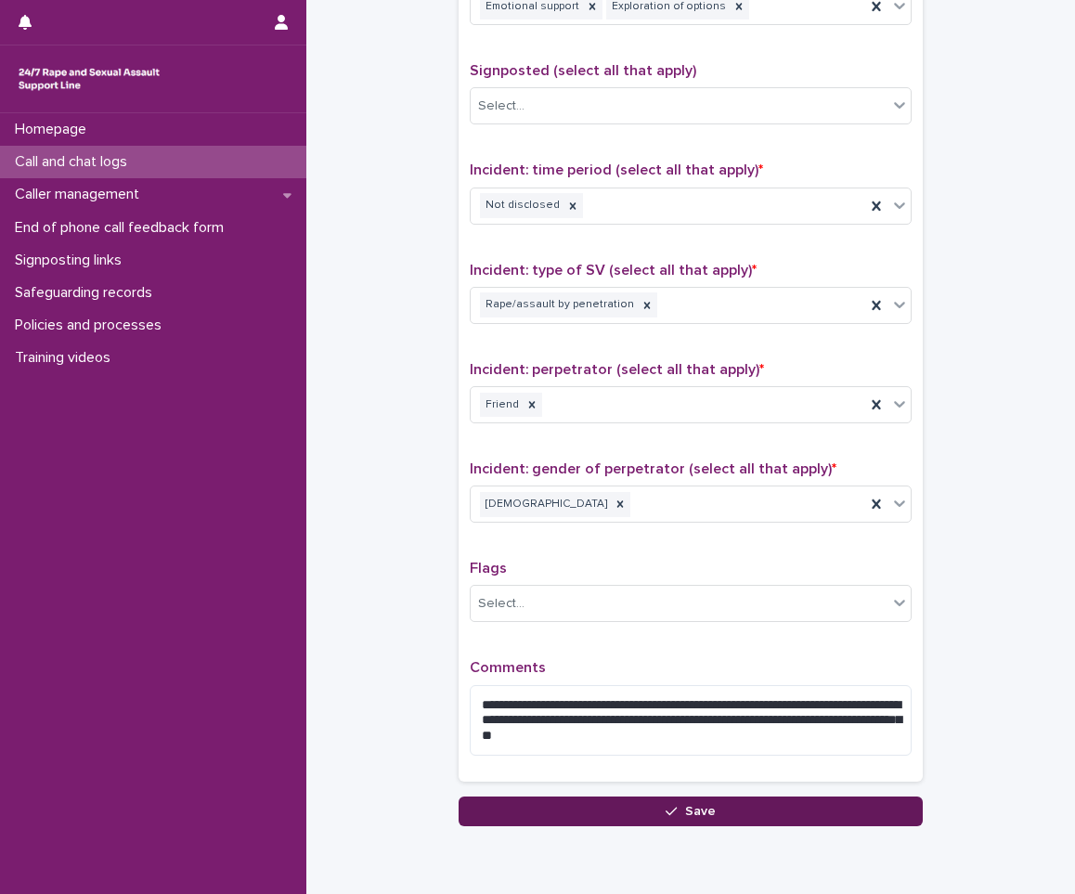
click at [672, 802] on button "Save" at bounding box center [691, 812] width 464 height 30
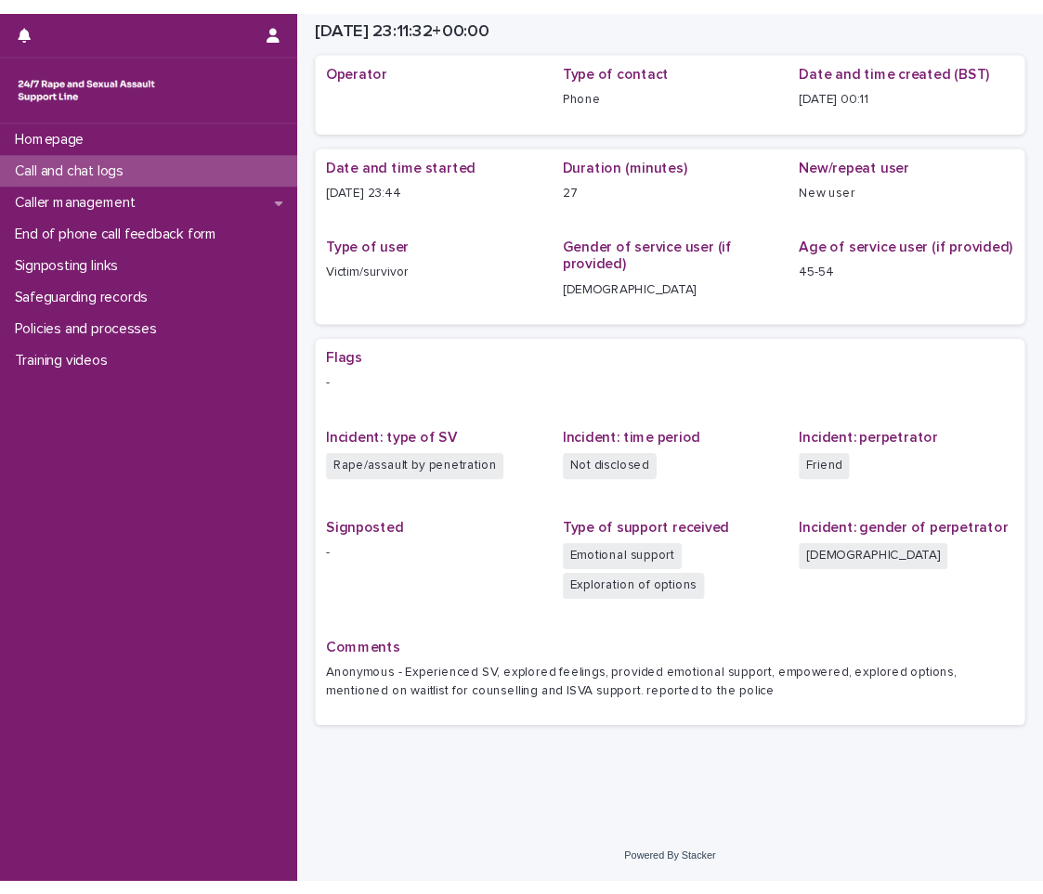
scroll to position [69, 0]
